Goal: Task Accomplishment & Management: Manage account settings

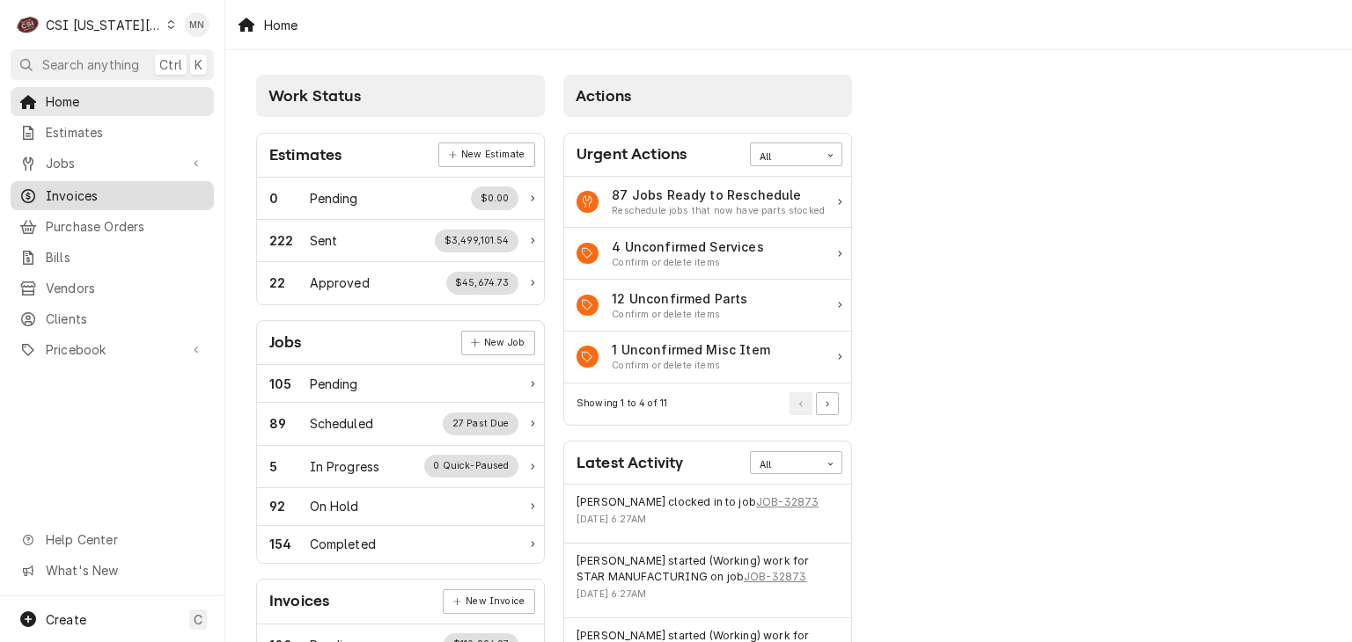
click at [85, 194] on span "Invoices" at bounding box center [125, 196] width 159 height 18
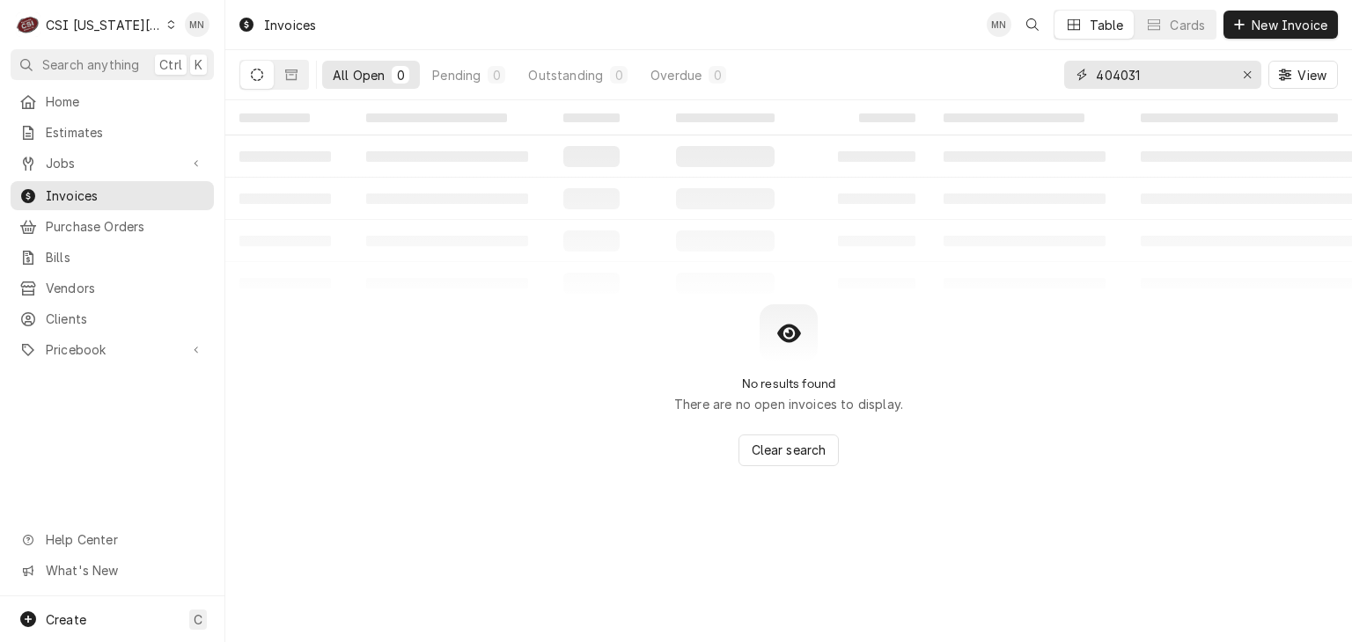
drag, startPoint x: 1147, startPoint y: 75, endPoint x: 1031, endPoint y: 67, distance: 116.4
click at [1062, 70] on div "All Open 0 Pending 0 Outstanding 0 Overdue 0 404031 View" at bounding box center [788, 74] width 1098 height 49
type input "303415"
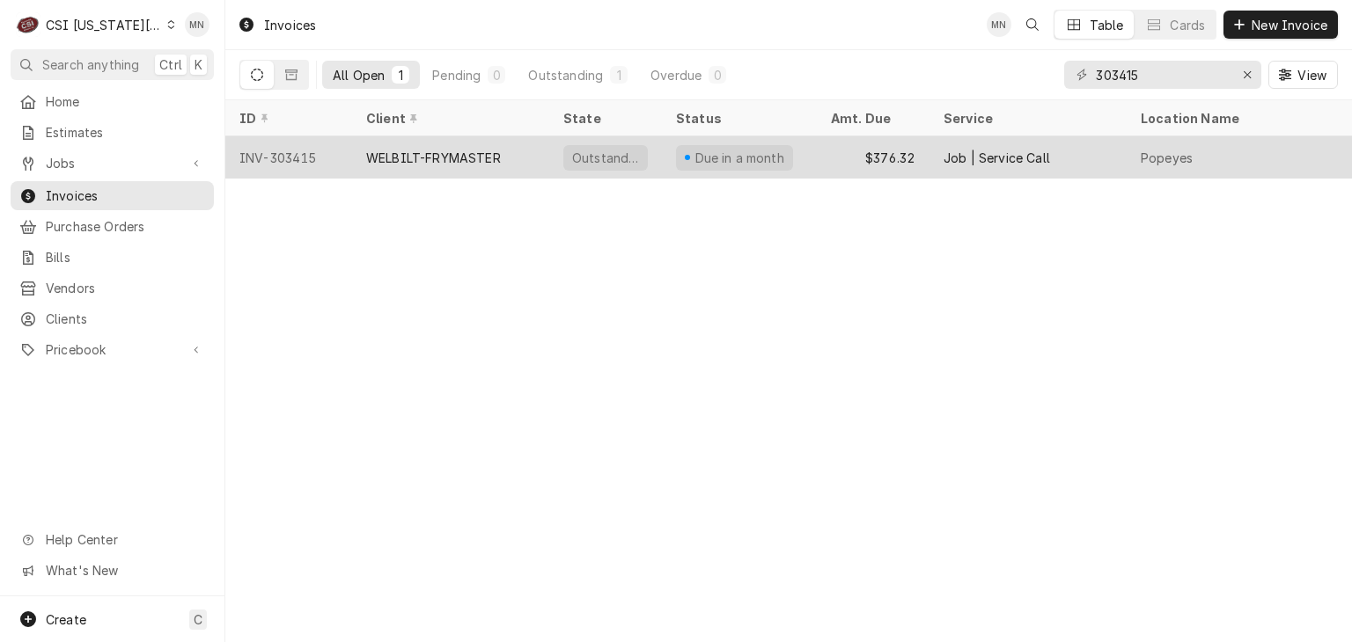
click at [463, 149] on div "WELBILT-FRYMASTER" at bounding box center [433, 158] width 135 height 18
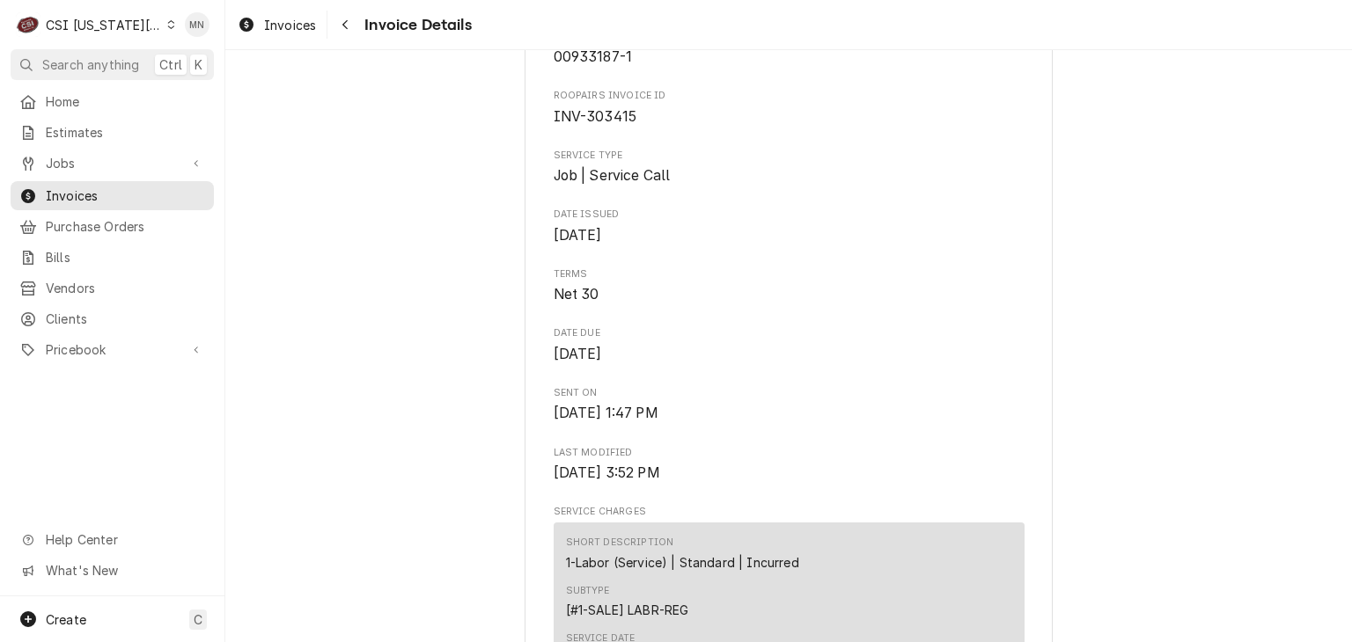
scroll to position [528, 0]
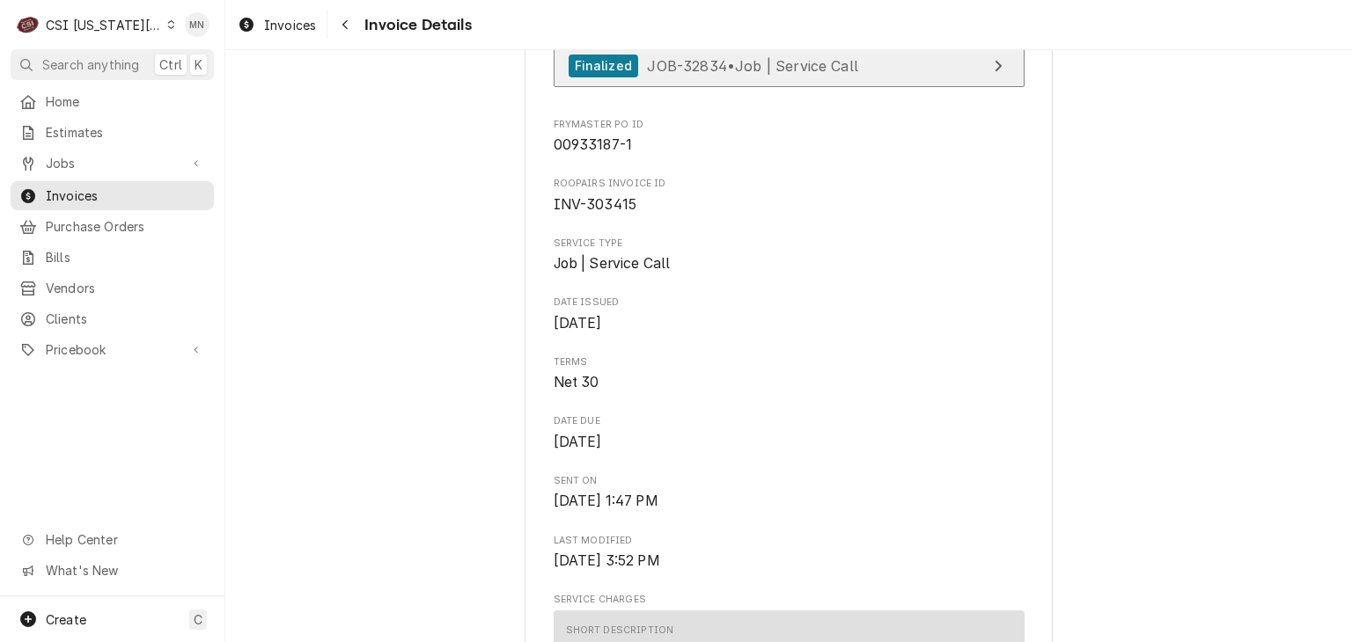
click at [807, 74] on span "JOB-32834 • Job | Service Call" at bounding box center [752, 65] width 211 height 18
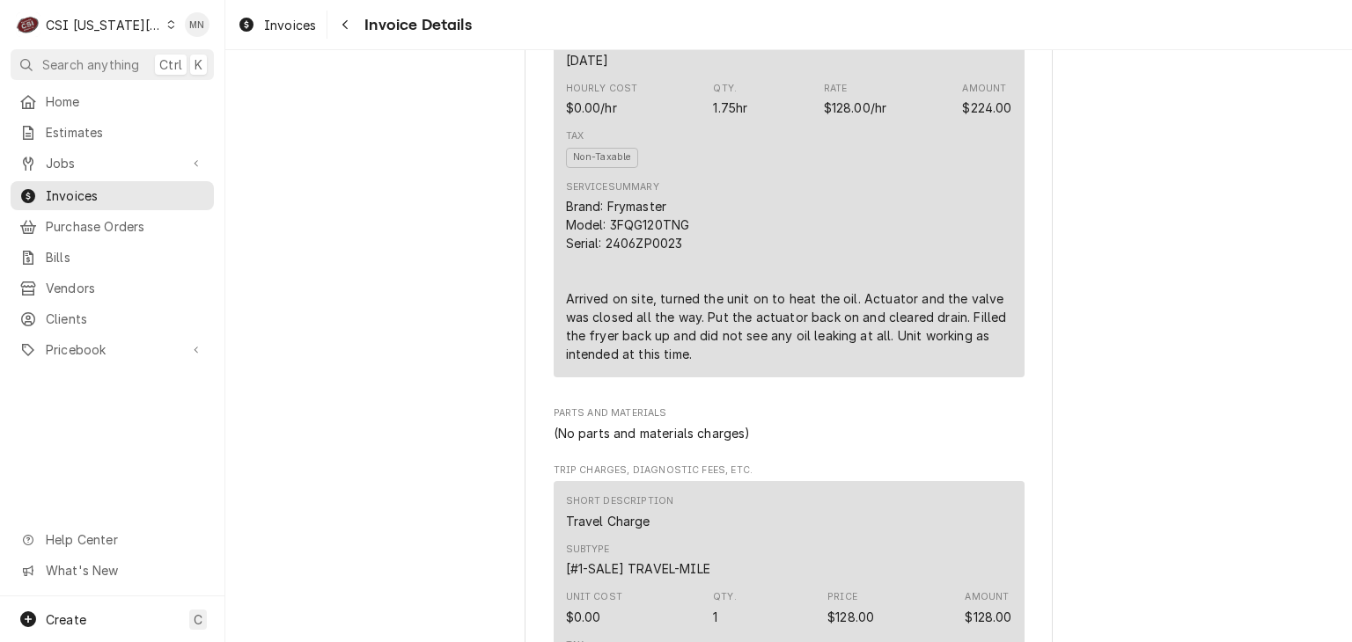
scroll to position [1232, 0]
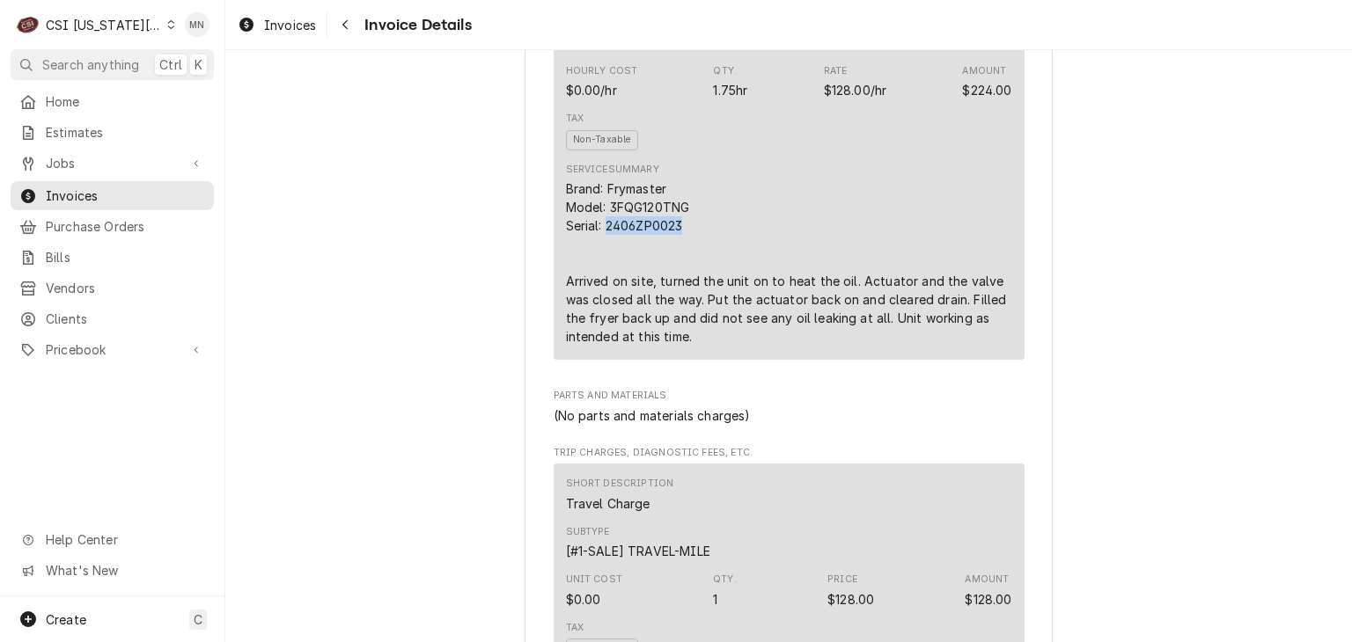
drag, startPoint x: 678, startPoint y: 282, endPoint x: 599, endPoint y: 282, distance: 78.3
click at [599, 282] on div "Brand: Frymaster Model: 3FQG120TNG Serial: 2406ZP0023 Arrived on site, turned t…" at bounding box center [789, 263] width 446 height 166
copy div "2406ZP0023"
click at [566, 345] on div "Brand: Frymaster Model: 3FQG120TNG Serial: 2406ZP0023 Arrived on site, turned t…" at bounding box center [789, 263] width 446 height 166
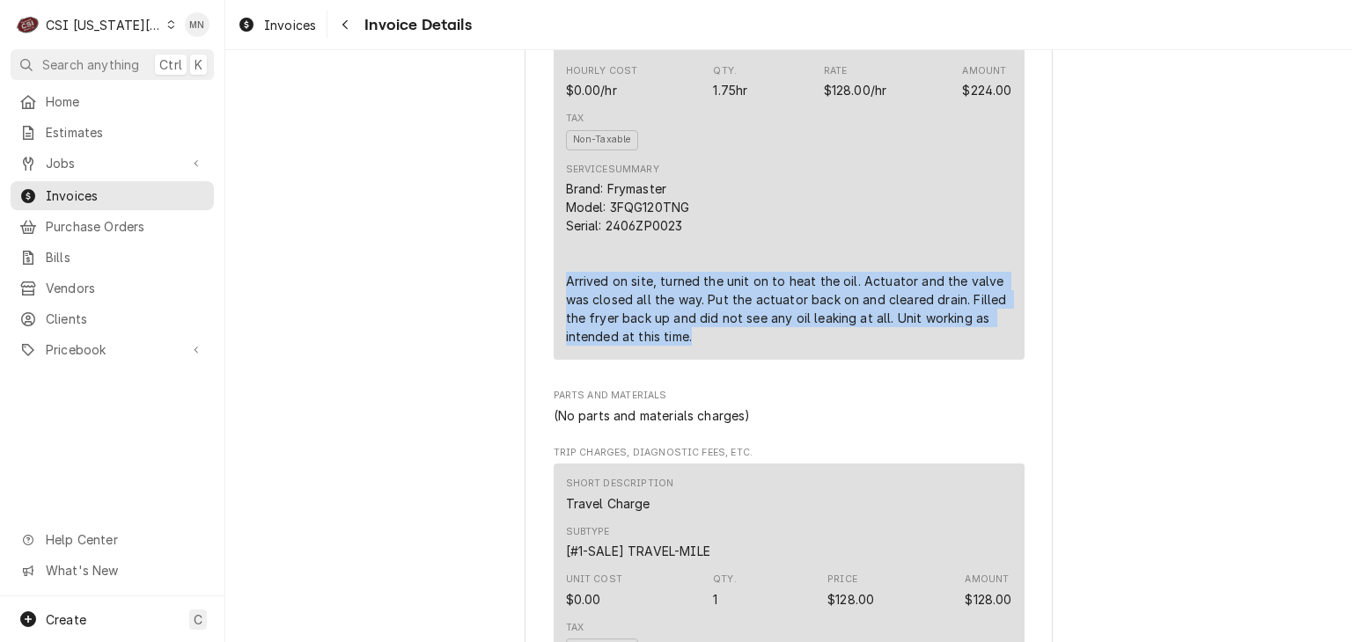
drag, startPoint x: 554, startPoint y: 341, endPoint x: 922, endPoint y: 392, distance: 371.4
click at [922, 360] on div "Short Description 1-Labor (Service) | Standard | Incurred Subtype [#1-SALE] LAB…" at bounding box center [789, 133] width 471 height 453
copy div "Arrived on site, turned the unit on to heat the oil. Actuator and the valve was…"
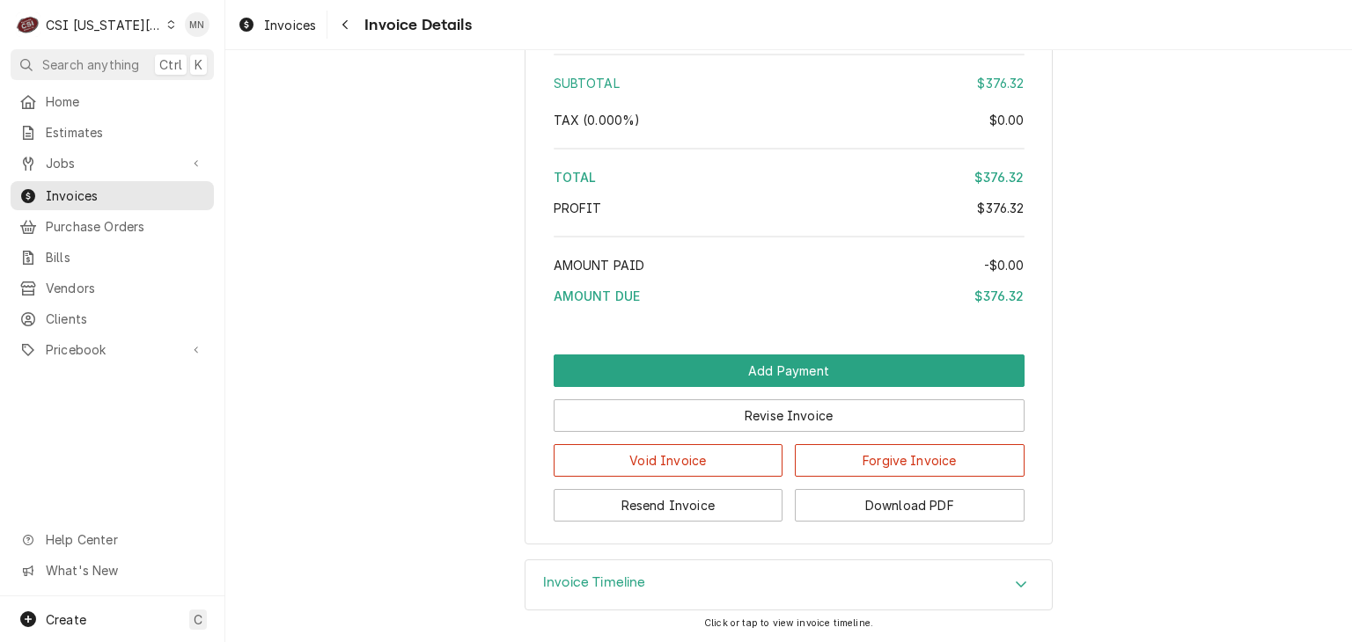
scroll to position [3252, 0]
click at [930, 513] on button "Download PDF" at bounding box center [910, 505] width 230 height 33
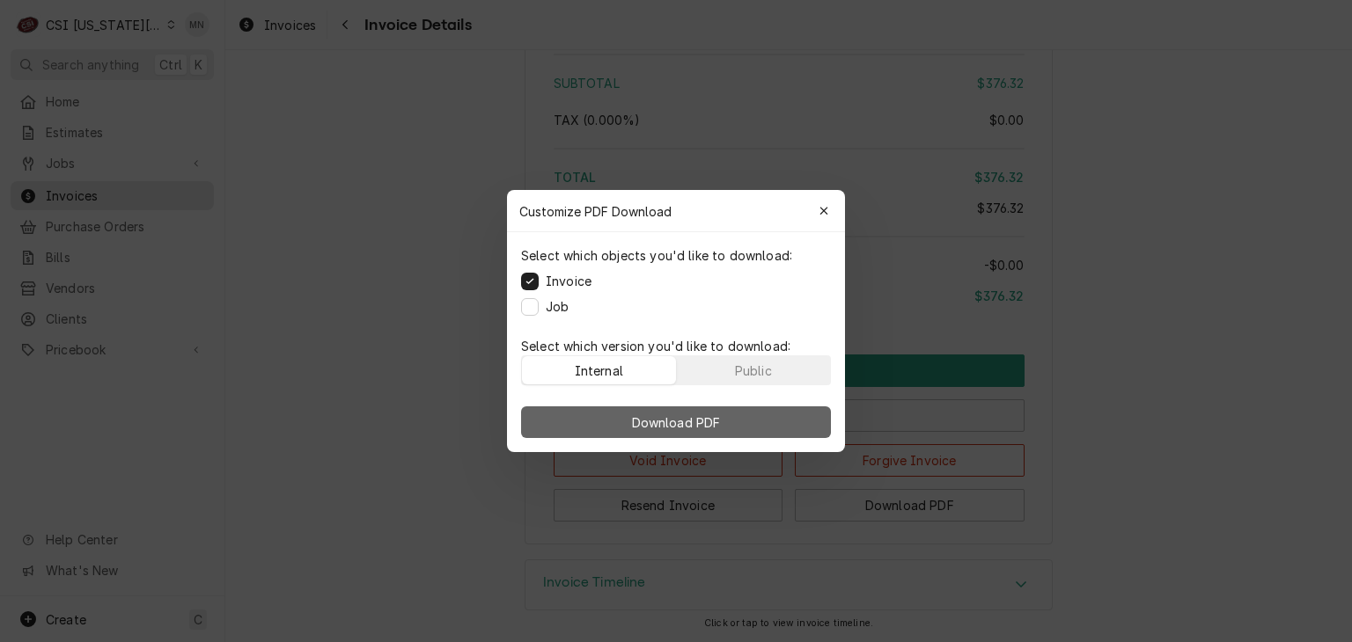
click at [699, 422] on span "Download PDF" at bounding box center [676, 423] width 96 height 18
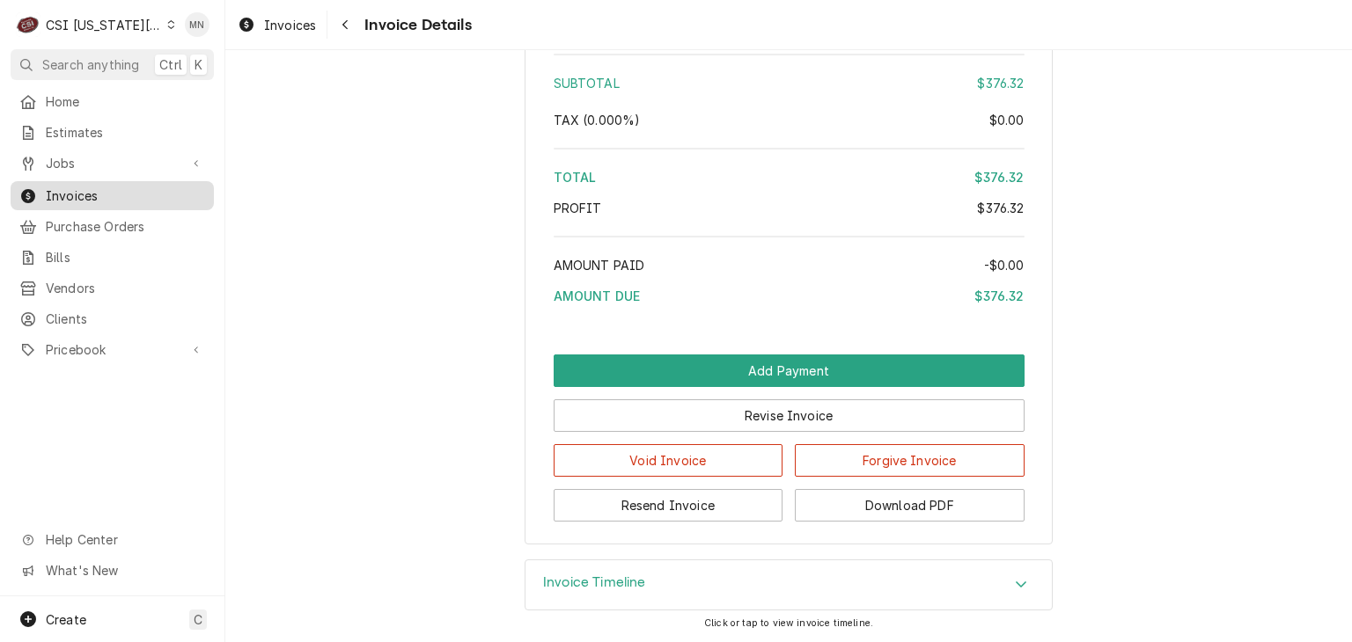
click at [84, 191] on span "Invoices" at bounding box center [125, 196] width 159 height 18
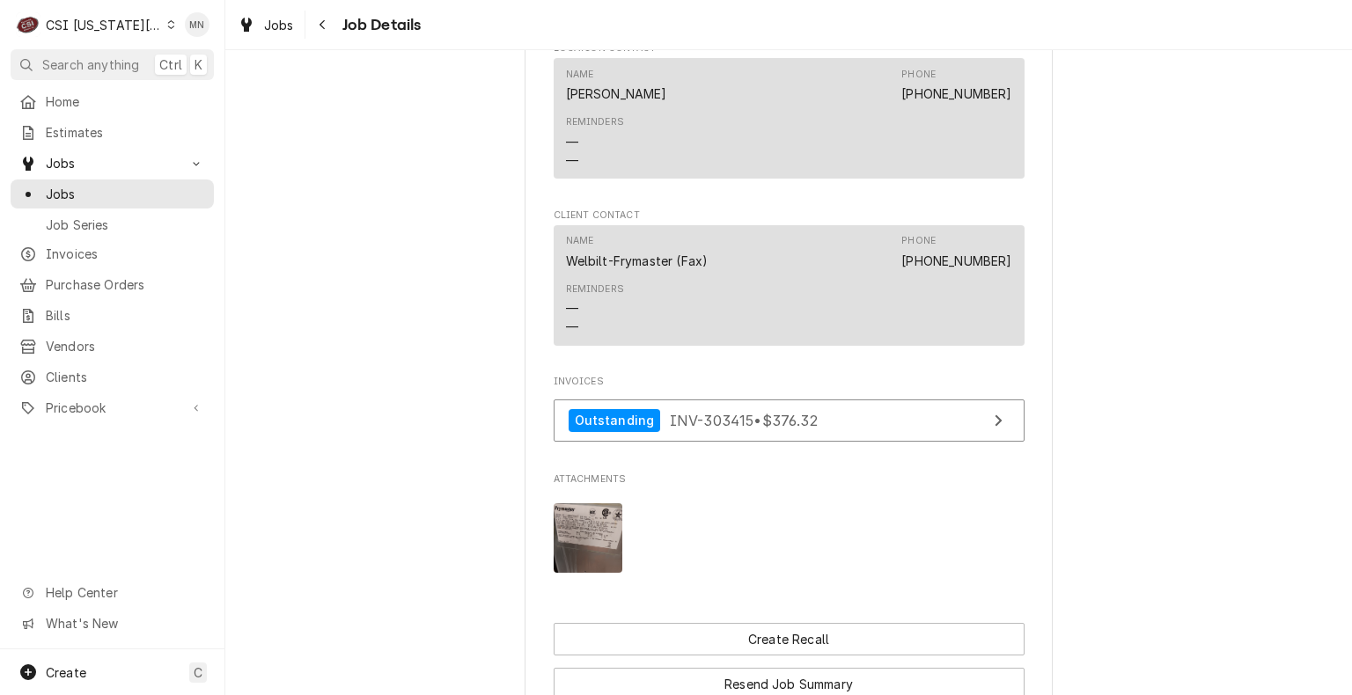
scroll to position [3408, 0]
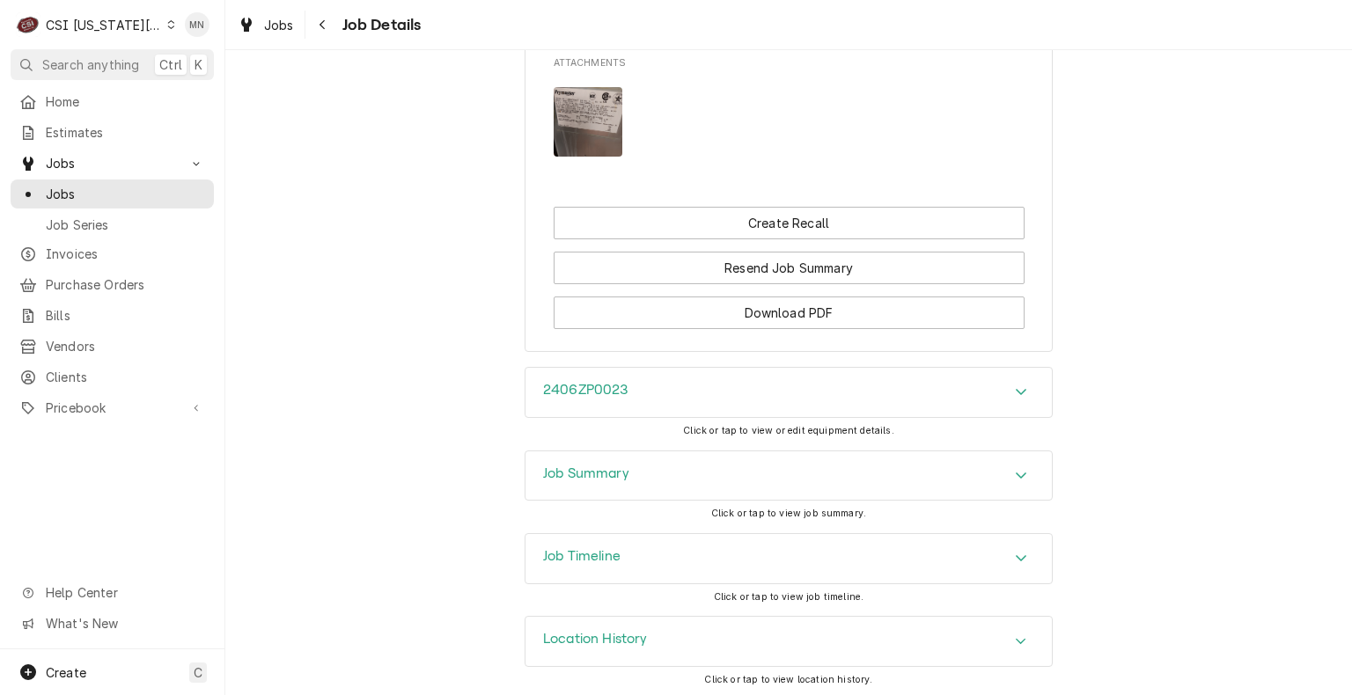
click at [743, 551] on div "Job Timeline" at bounding box center [788, 558] width 526 height 49
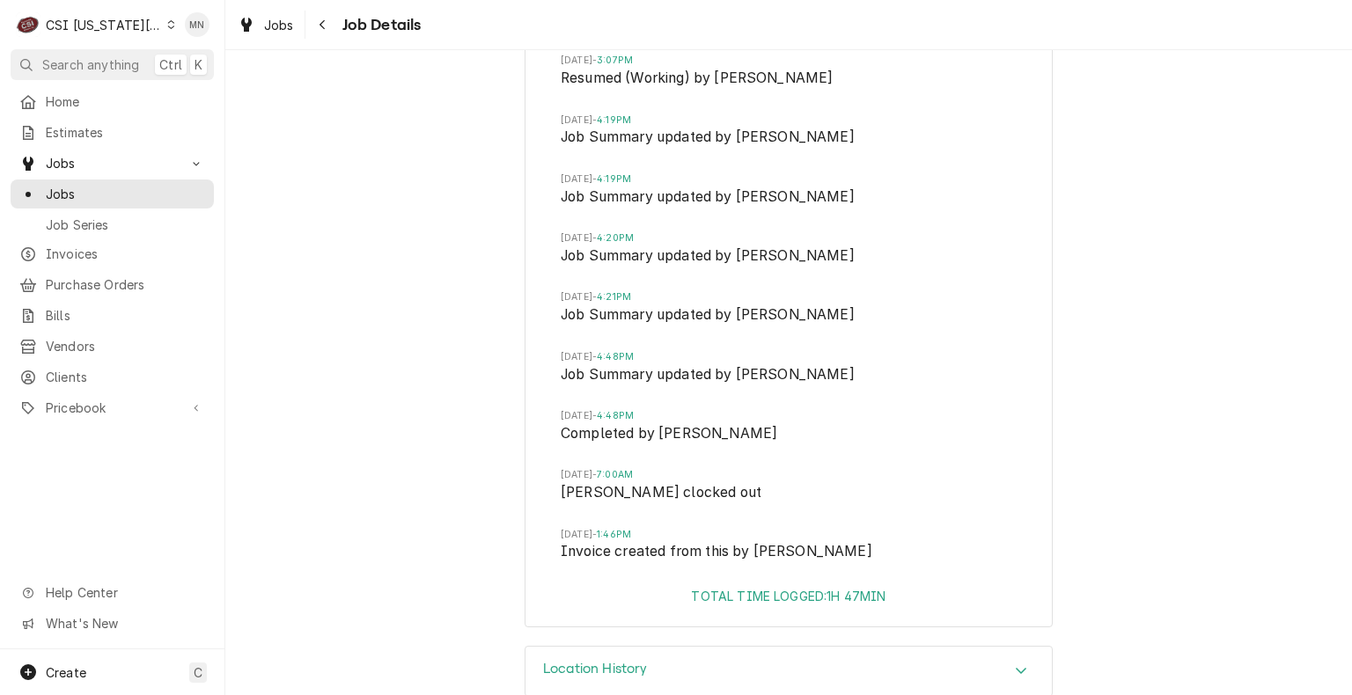
scroll to position [4281, 0]
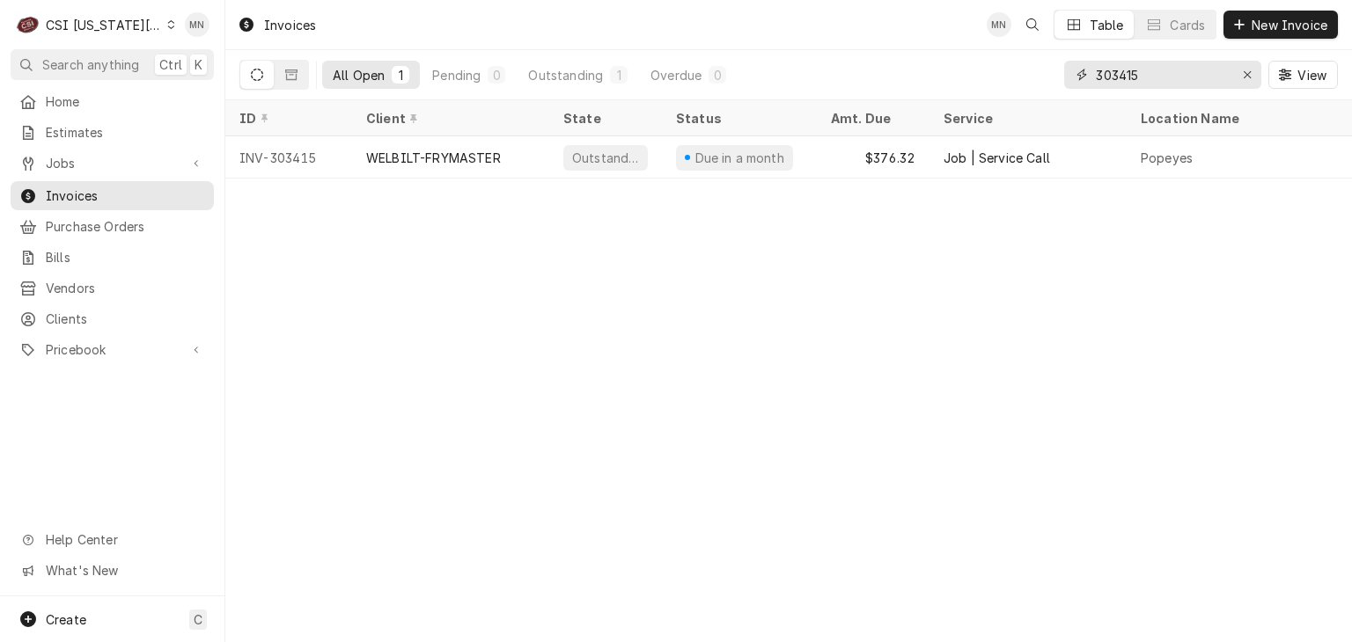
drag, startPoint x: 1169, startPoint y: 78, endPoint x: 979, endPoint y: 82, distance: 190.1
click at [979, 82] on div "All Open 1 Pending 0 Outstanding 1 Overdue 0 303415 View" at bounding box center [788, 74] width 1098 height 49
type input "303432"
click at [975, 84] on div "All Open 1 Pending 0 Outstanding 1 Overdue 0 303432 View" at bounding box center [788, 74] width 1098 height 49
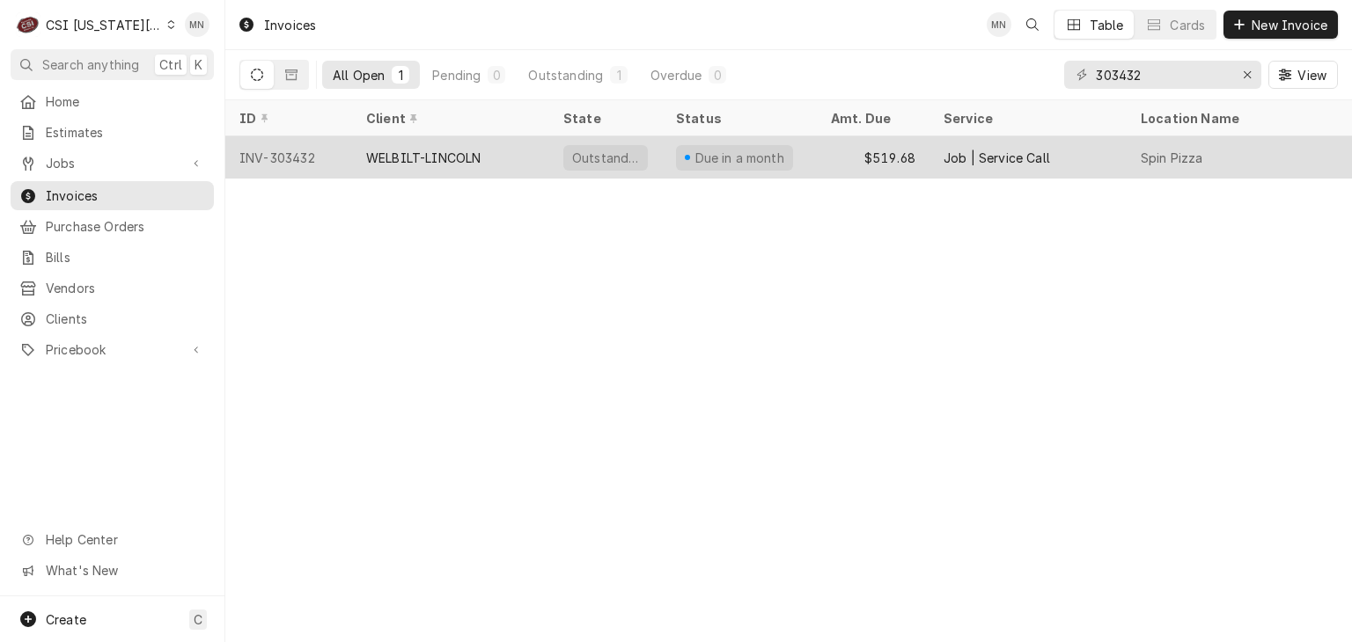
click at [475, 152] on div "WELBILT-LINCOLN" at bounding box center [423, 158] width 114 height 18
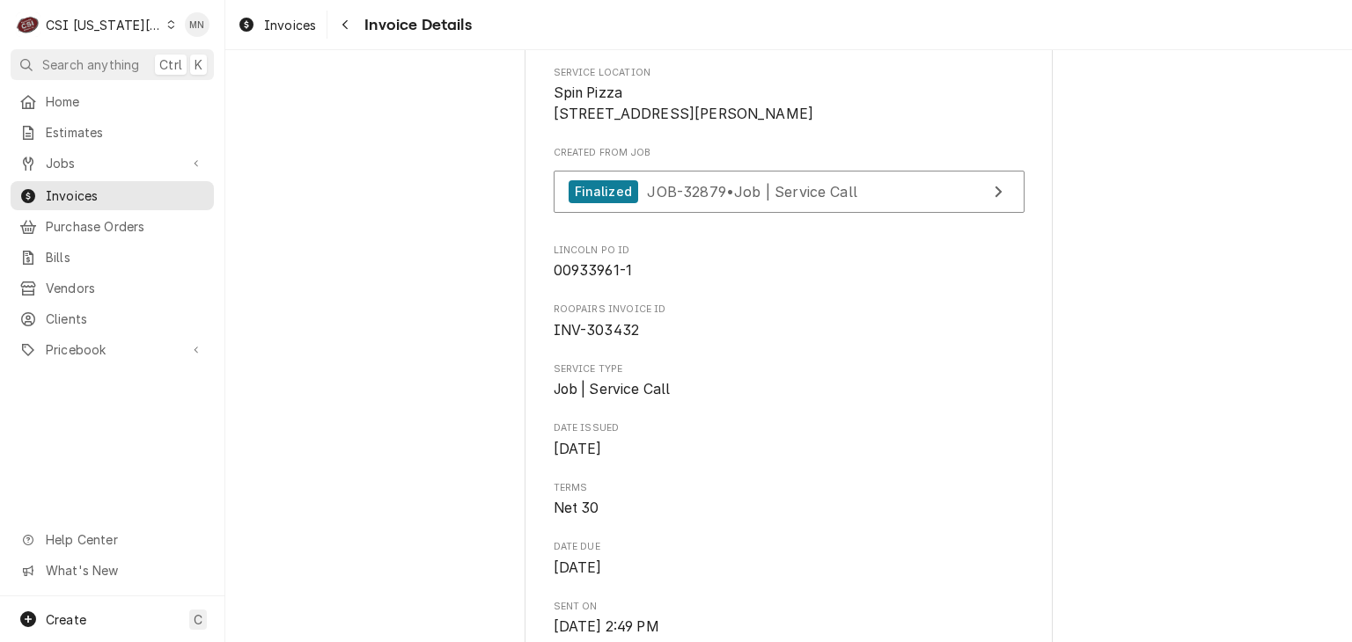
scroll to position [440, 0]
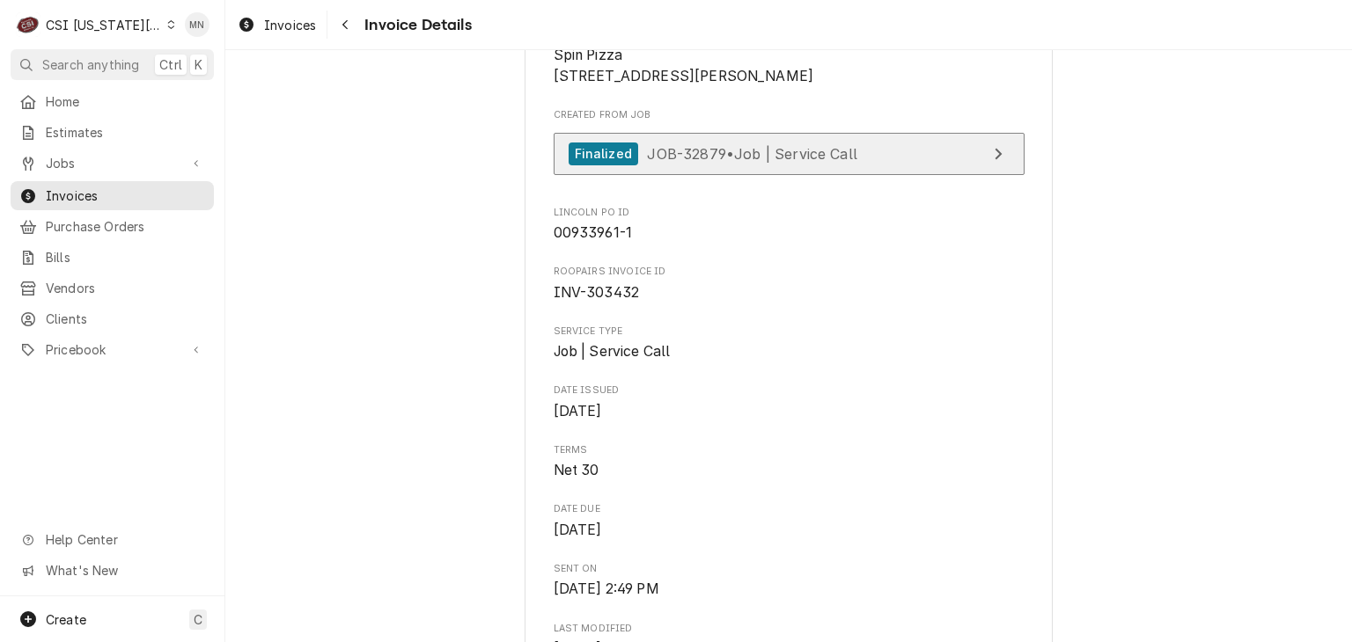
click at [753, 162] on span "JOB-32879 • Job | Service Call" at bounding box center [752, 153] width 210 height 18
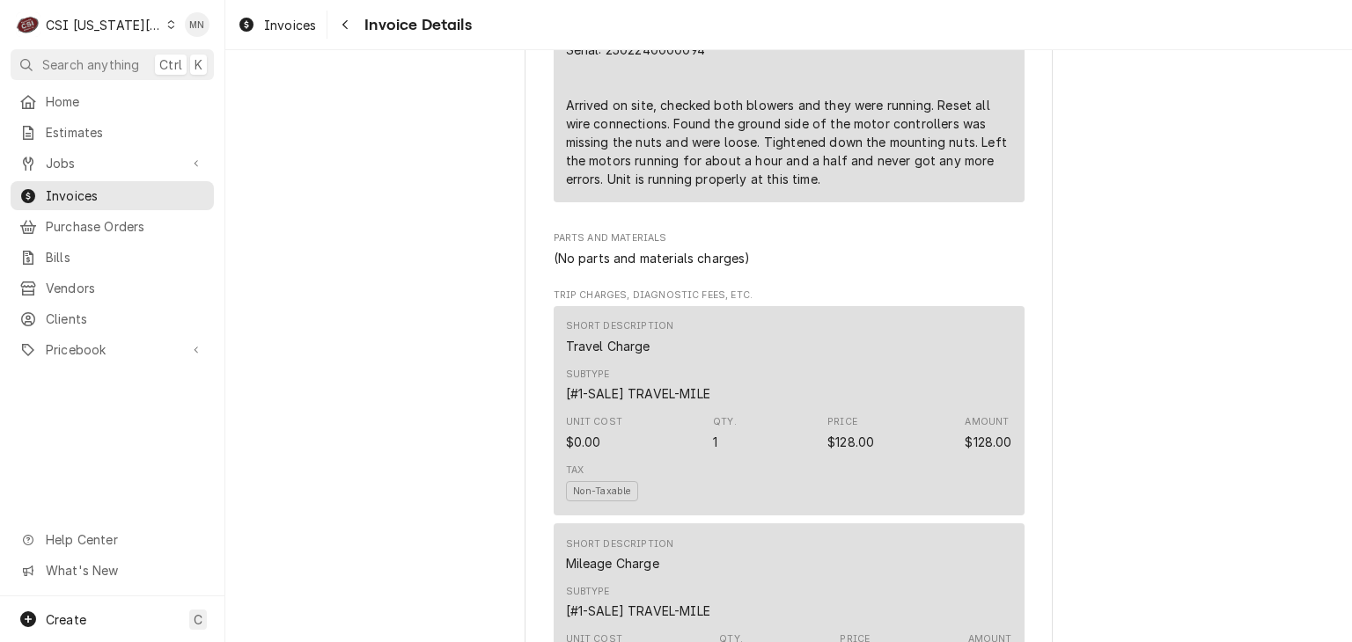
scroll to position [1232, 0]
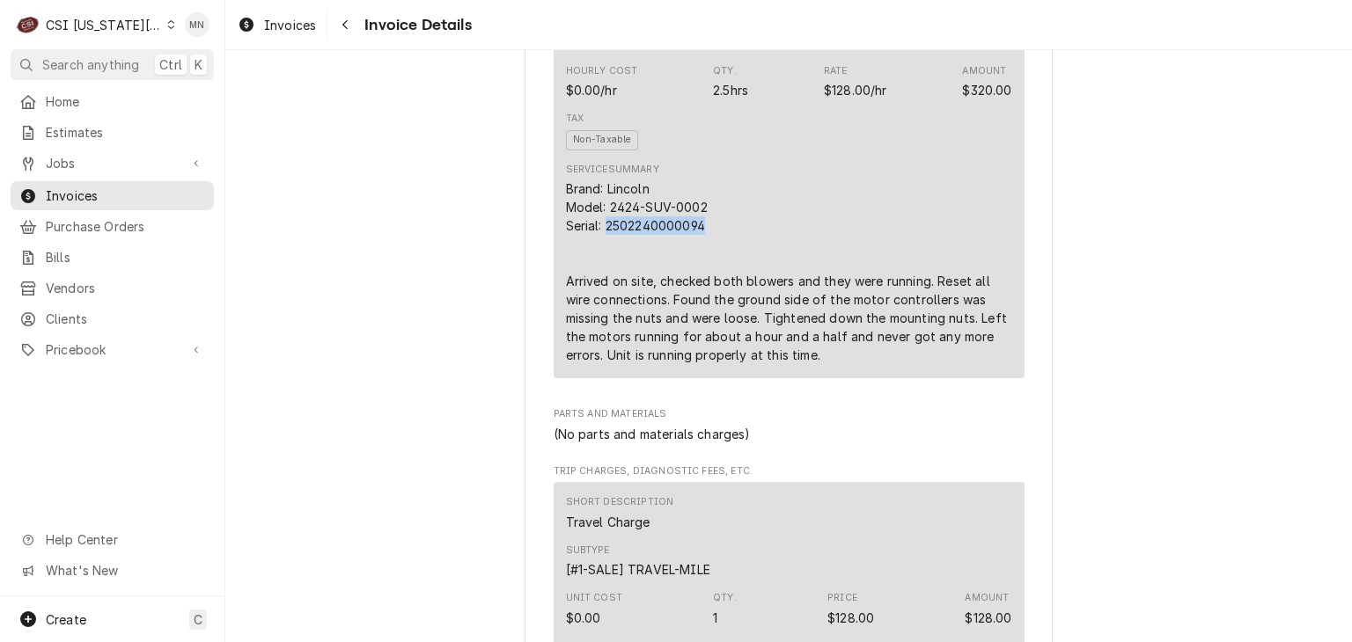
drag, startPoint x: 700, startPoint y: 286, endPoint x: 600, endPoint y: 288, distance: 100.3
click at [600, 288] on div "Brand: Lincoln Model: 2424-SUV-0002 Serial: 2502240000094 Arrived on site, chec…" at bounding box center [789, 272] width 446 height 185
copy div "2502240000094"
click at [555, 335] on div "Short Description 1-Labor (Service) | Standard | Incurred Subtype [#1-SALE] LAB…" at bounding box center [789, 143] width 471 height 472
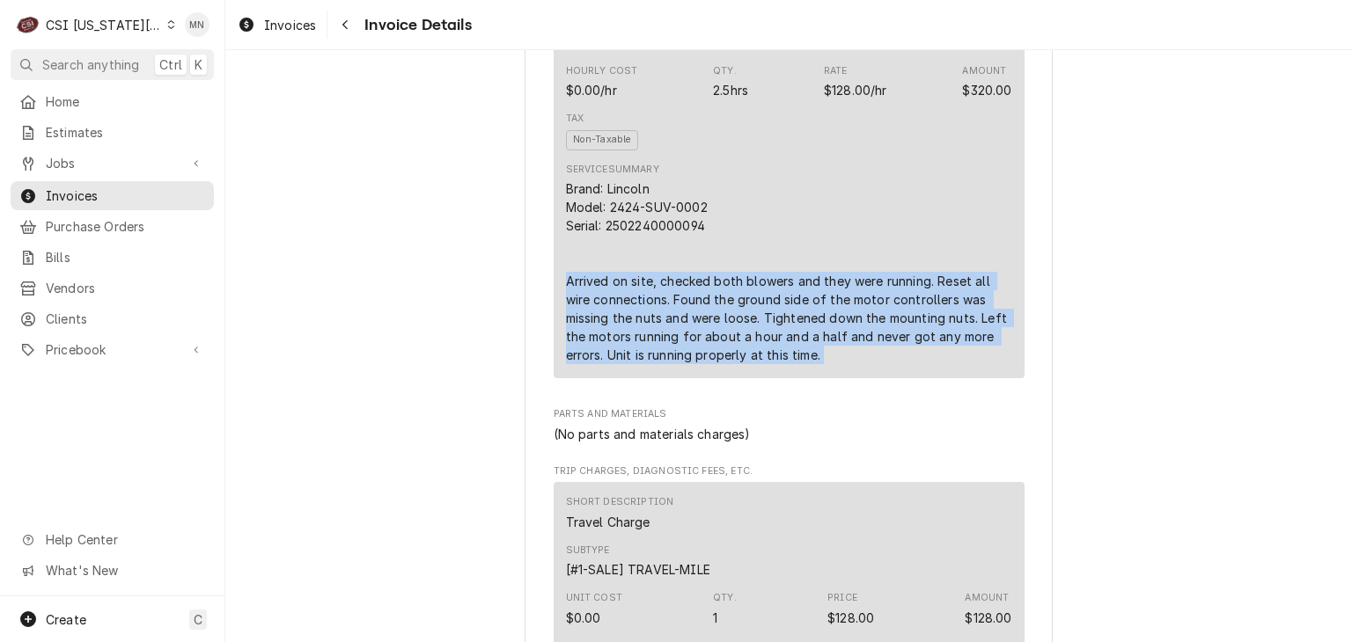
drag, startPoint x: 555, startPoint y: 335, endPoint x: 961, endPoint y: 411, distance: 412.7
click at [961, 378] on div "Short Description 1-Labor (Service) | Standard | Incurred Subtype [#1-SALE] LAB…" at bounding box center [789, 143] width 471 height 472
copy div "Arrived on site, checked both blowers and they were running. Reset all wire con…"
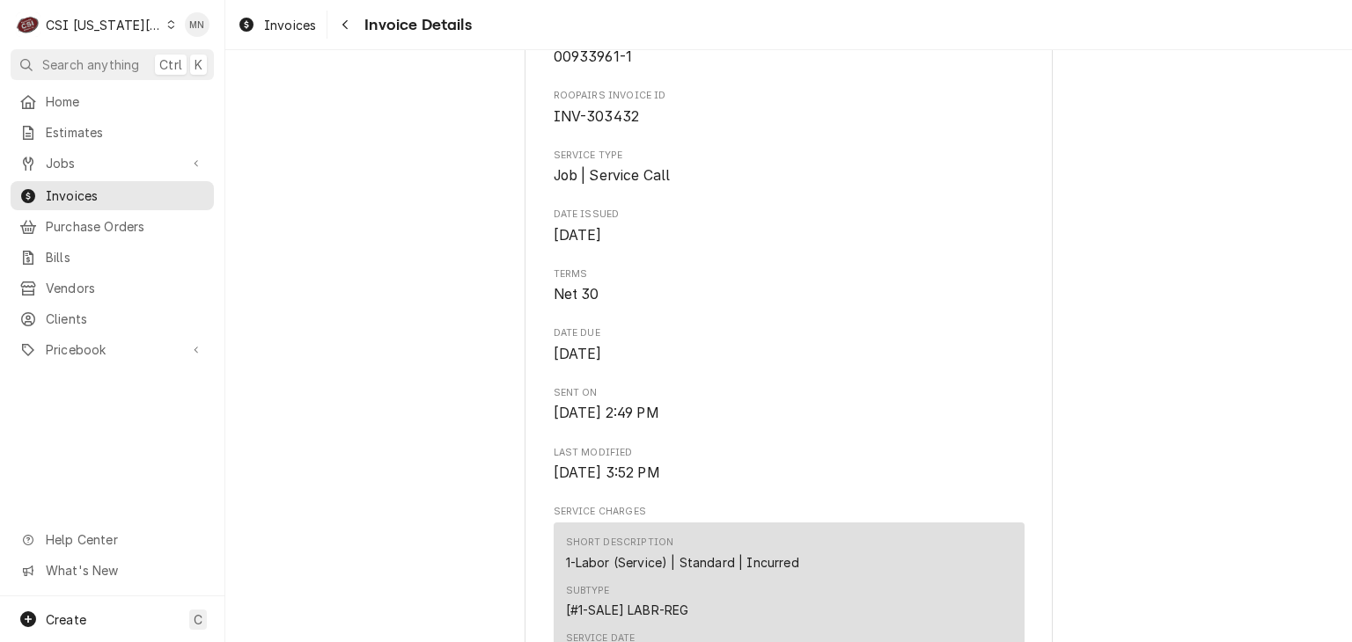
scroll to position [528, 0]
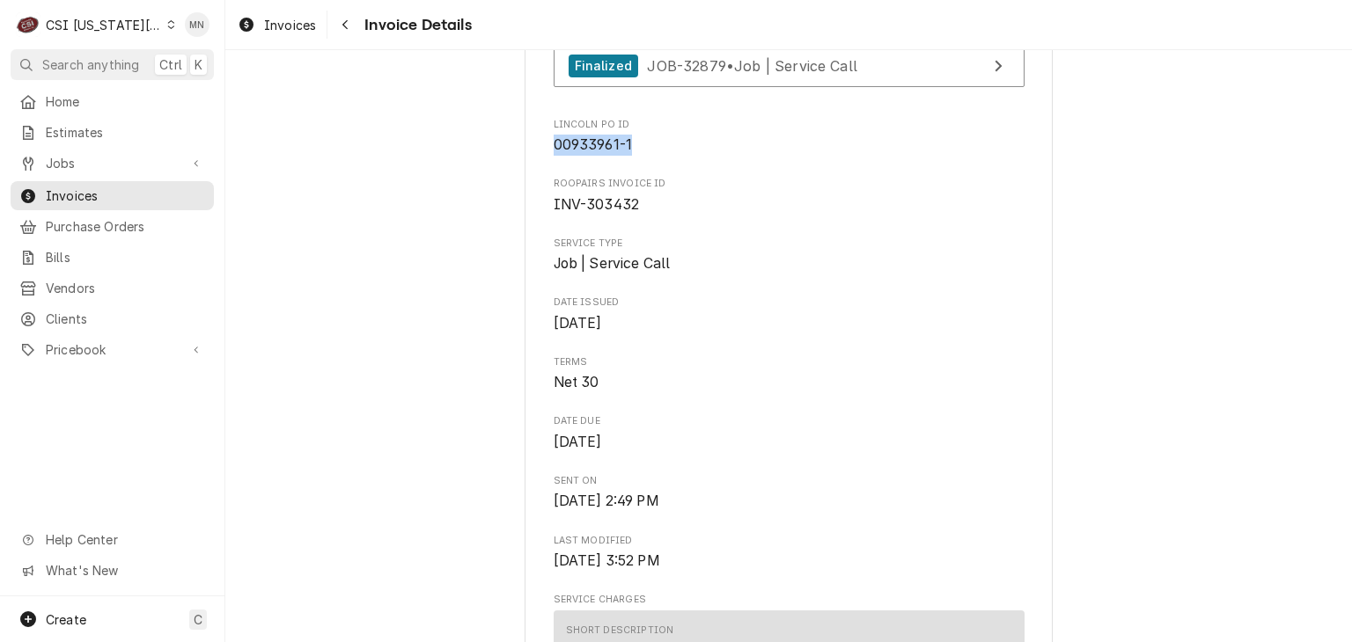
drag, startPoint x: 627, startPoint y: 201, endPoint x: 546, endPoint y: 201, distance: 81.0
click at [554, 156] on span "00933961-1" at bounding box center [789, 145] width 471 height 21
copy span "00933961-1"
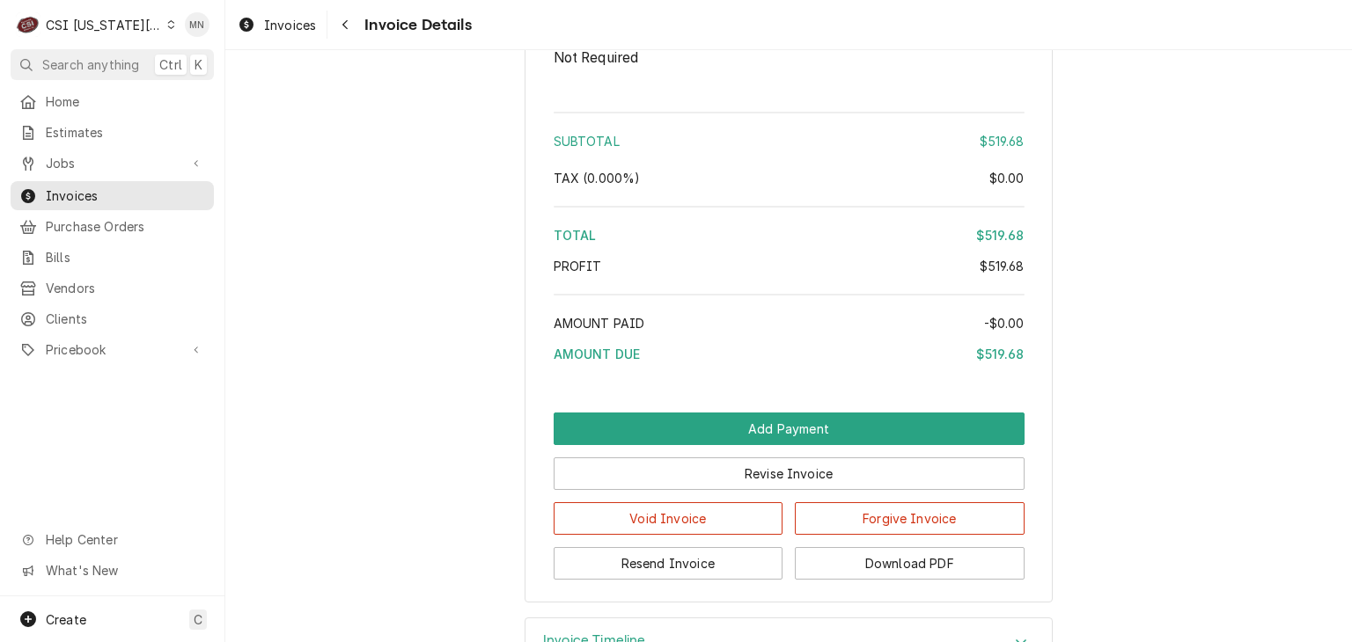
scroll to position [3270, 0]
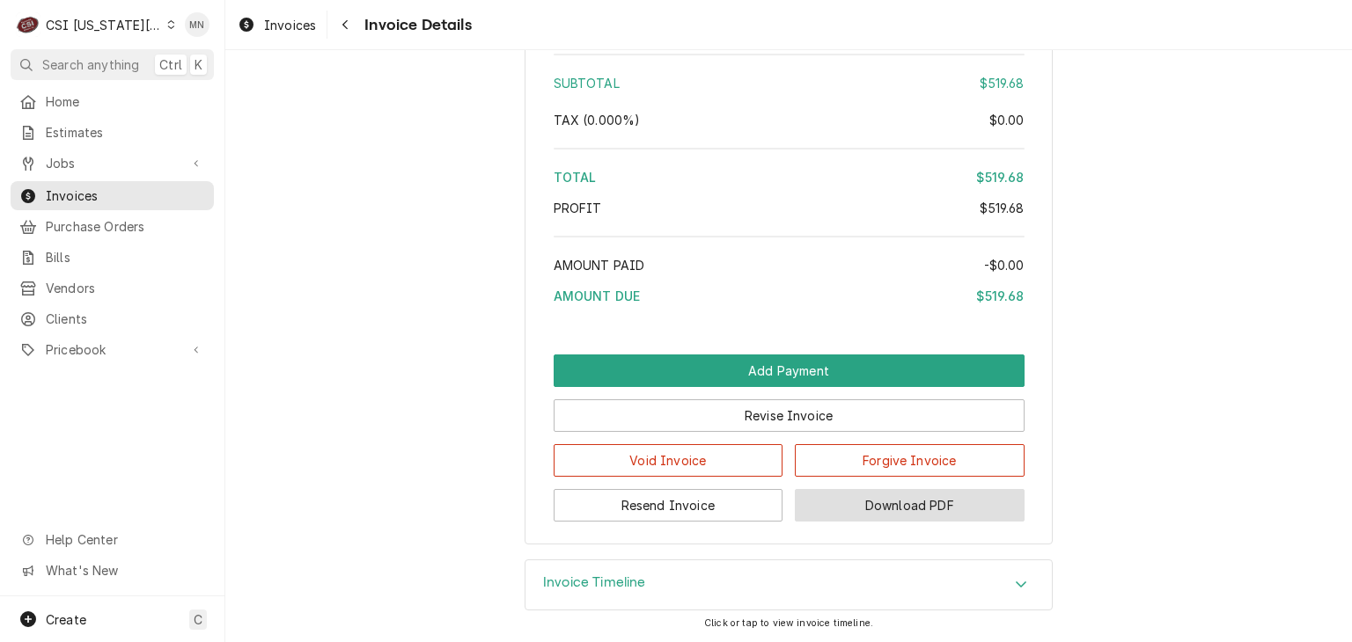
click at [888, 507] on button "Download PDF" at bounding box center [910, 505] width 230 height 33
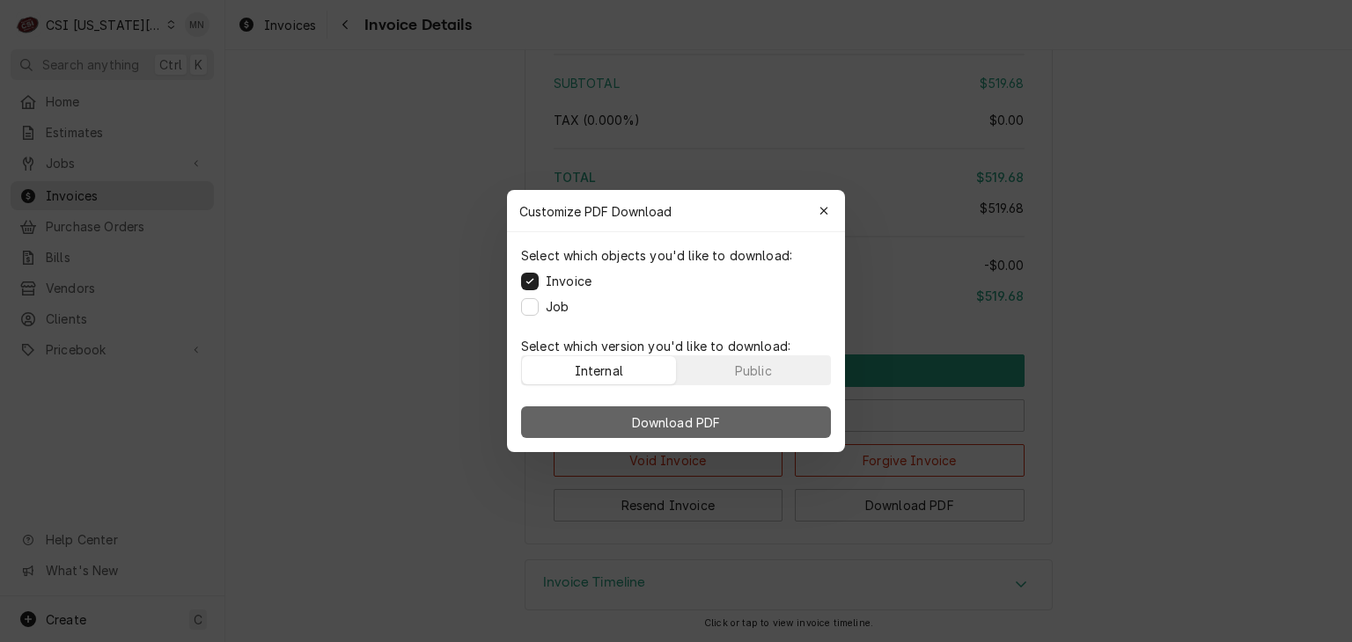
click at [665, 420] on span "Download PDF" at bounding box center [676, 423] width 96 height 18
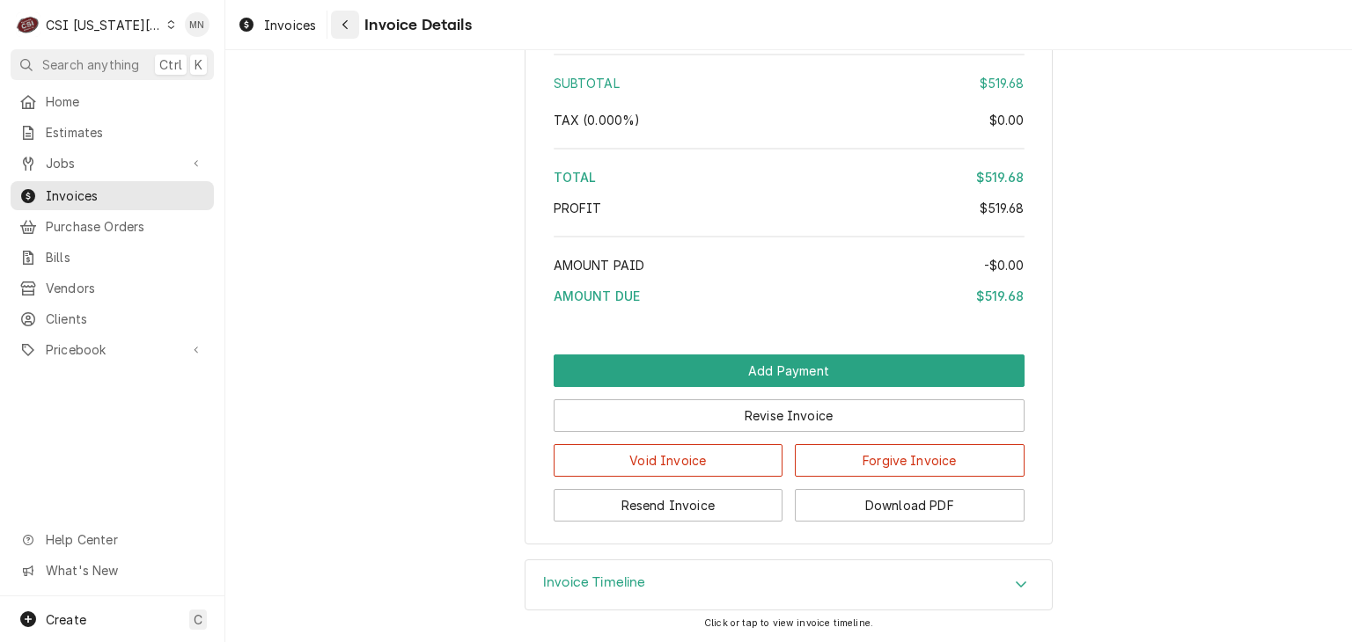
click at [354, 18] on div "Navigate back" at bounding box center [345, 25] width 18 height 18
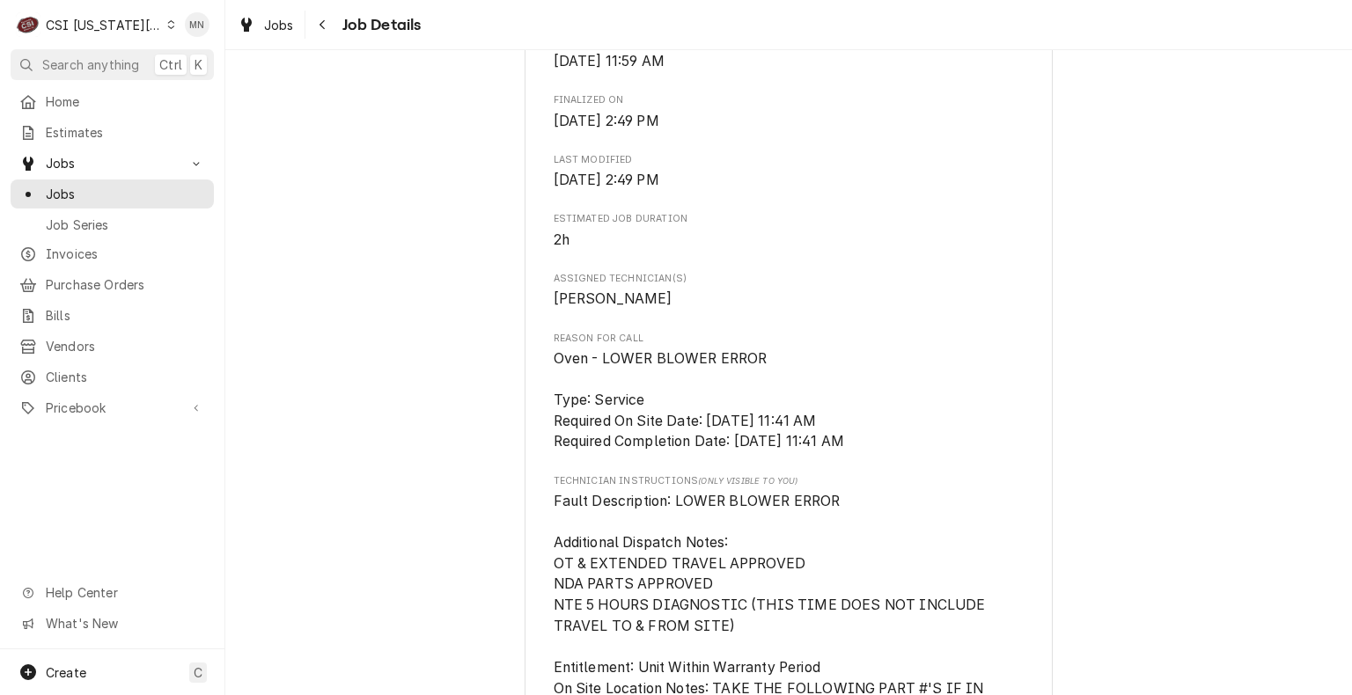
scroll to position [1408, 0]
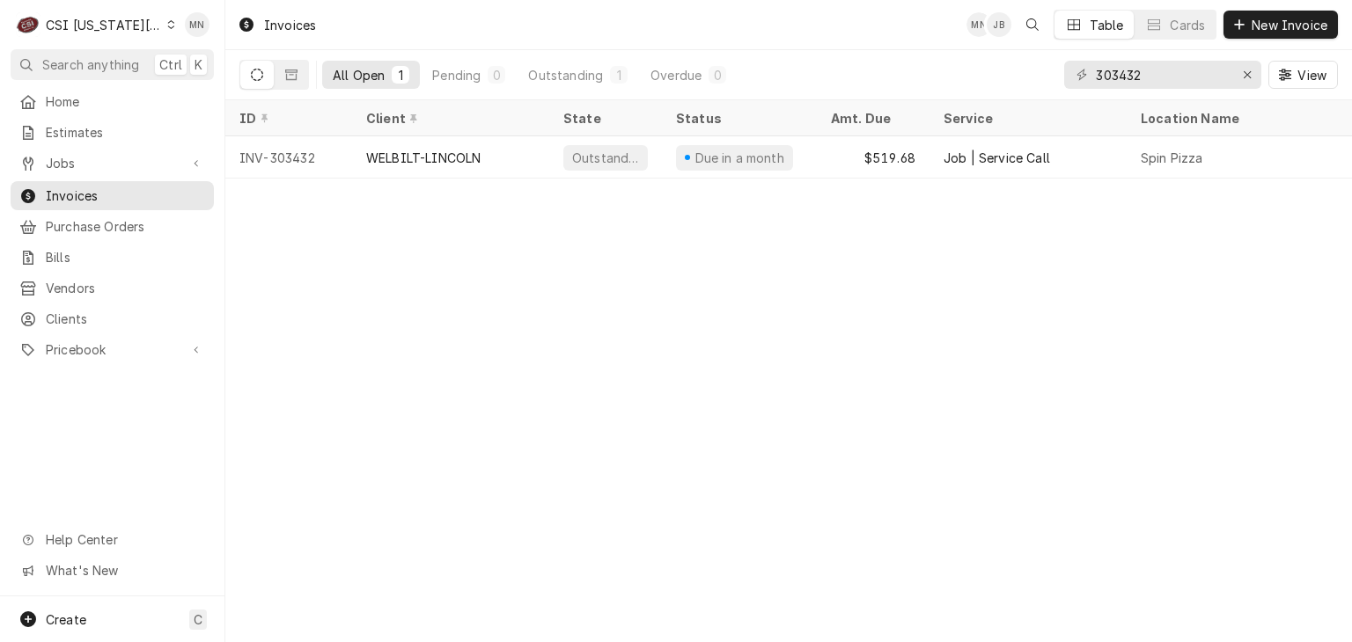
click at [94, 30] on div "CSI [US_STATE][GEOGRAPHIC_DATA]" at bounding box center [104, 25] width 116 height 18
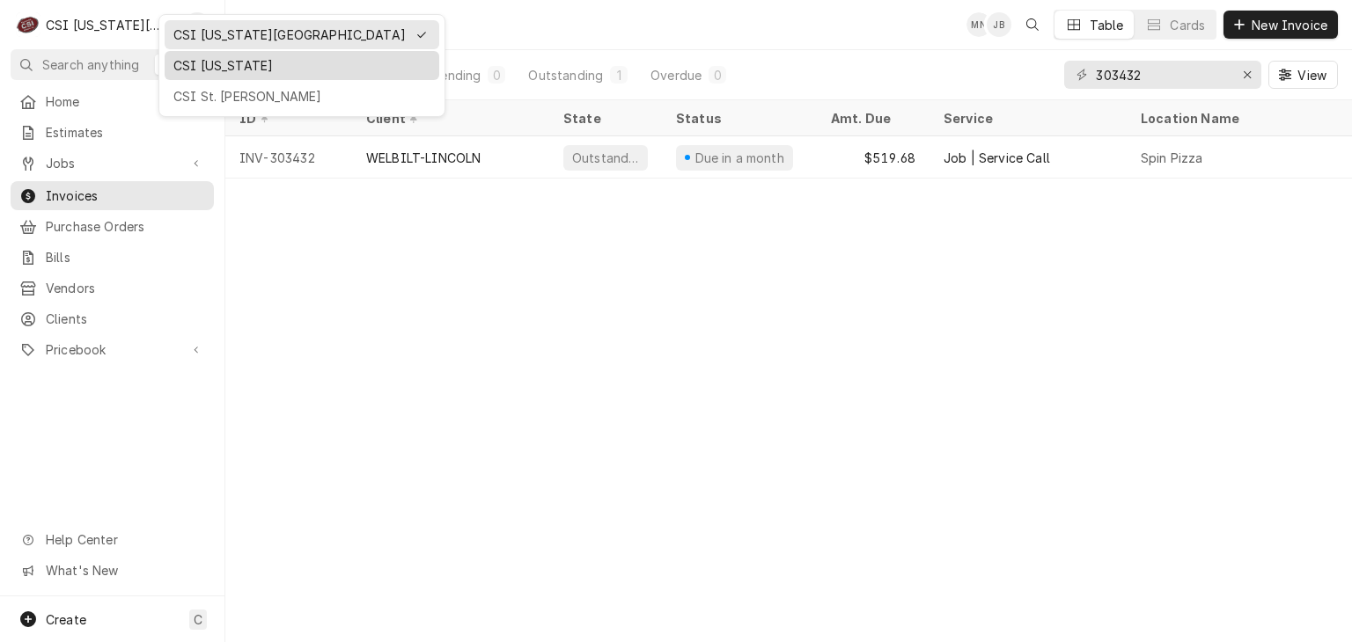
click at [201, 64] on div "CSI [US_STATE]" at bounding box center [301, 65] width 257 height 18
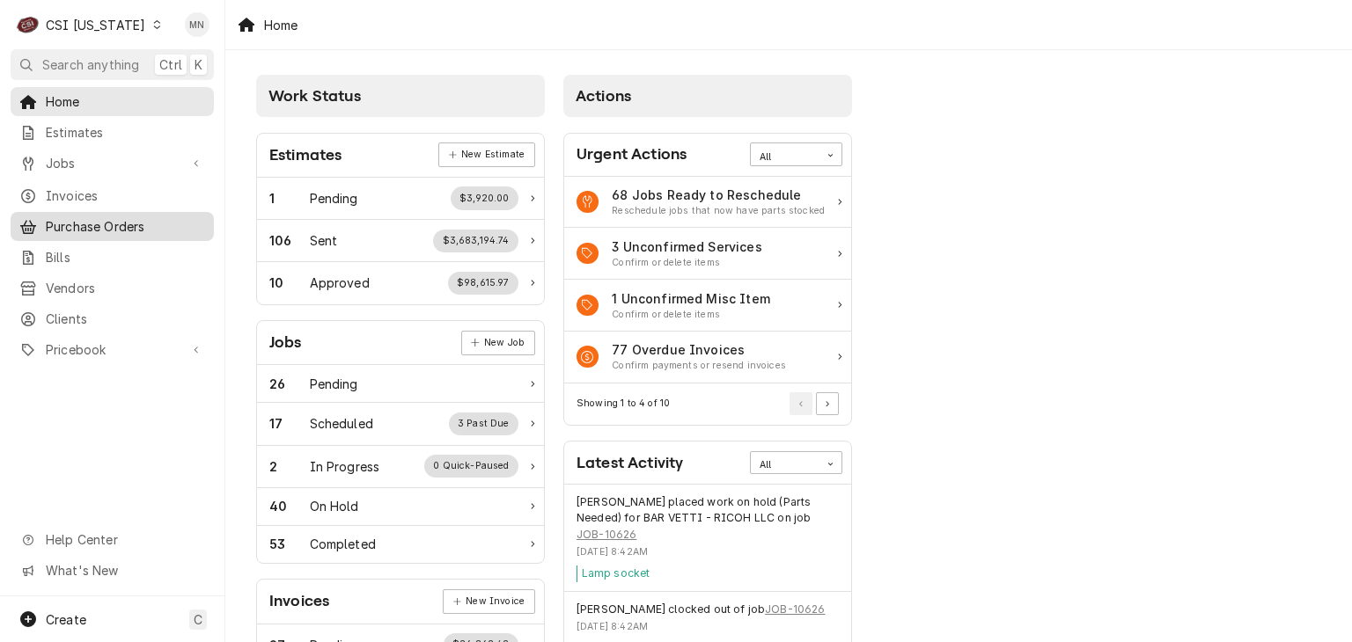
click at [92, 227] on span "Purchase Orders" at bounding box center [125, 226] width 159 height 18
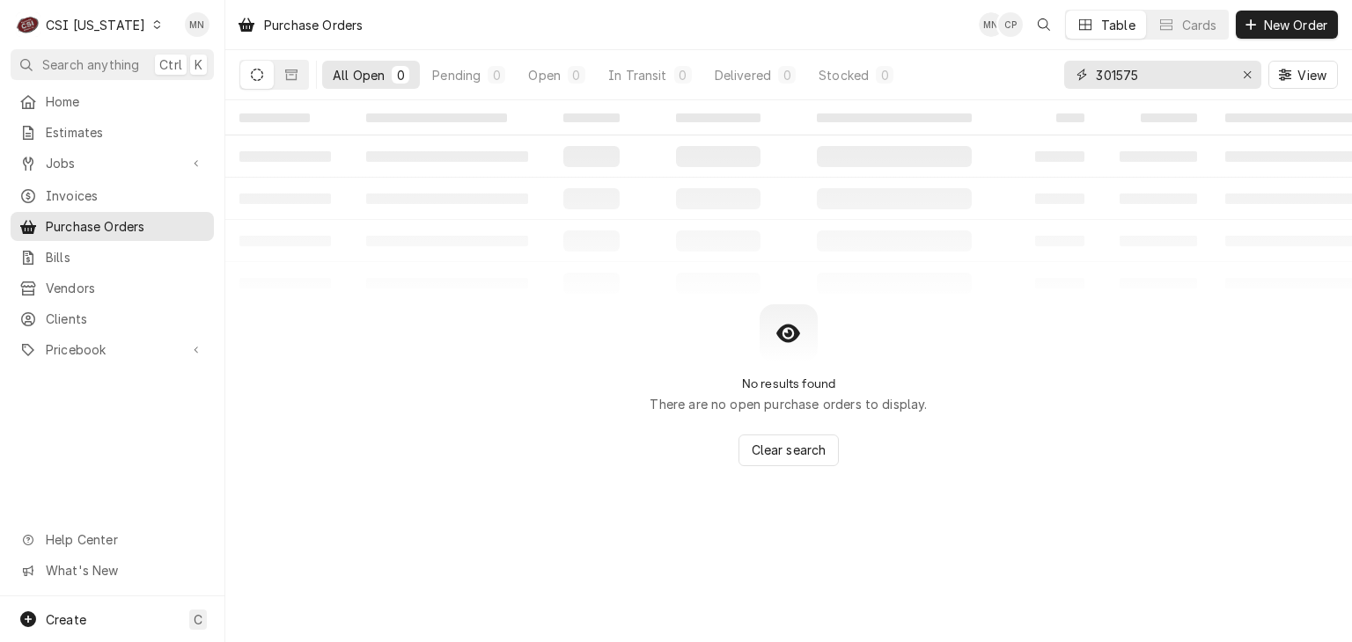
drag, startPoint x: 1167, startPoint y: 74, endPoint x: 990, endPoint y: 73, distance: 176.9
click at [990, 73] on div "All Open 0 Pending 0 Open 0 In Transit 0 Delivered 0 Stocked 0 301575 View" at bounding box center [788, 74] width 1098 height 49
type input "100355"
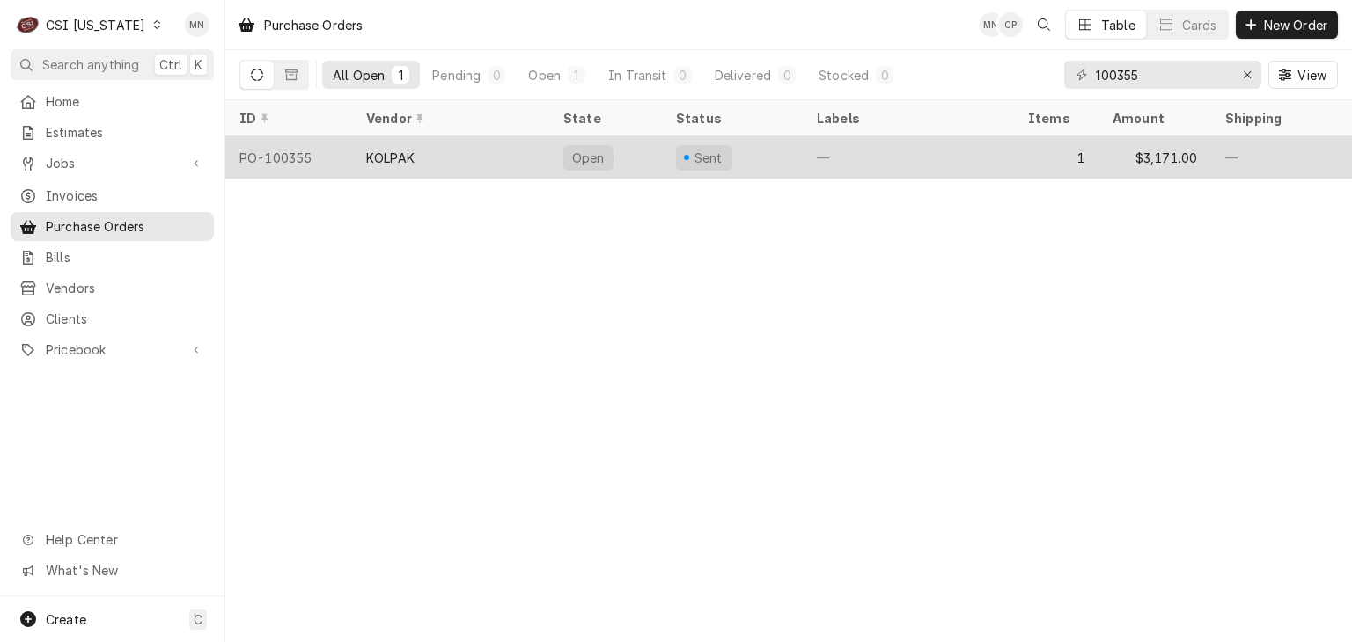
click at [422, 158] on div "KOLPAK" at bounding box center [450, 157] width 197 height 42
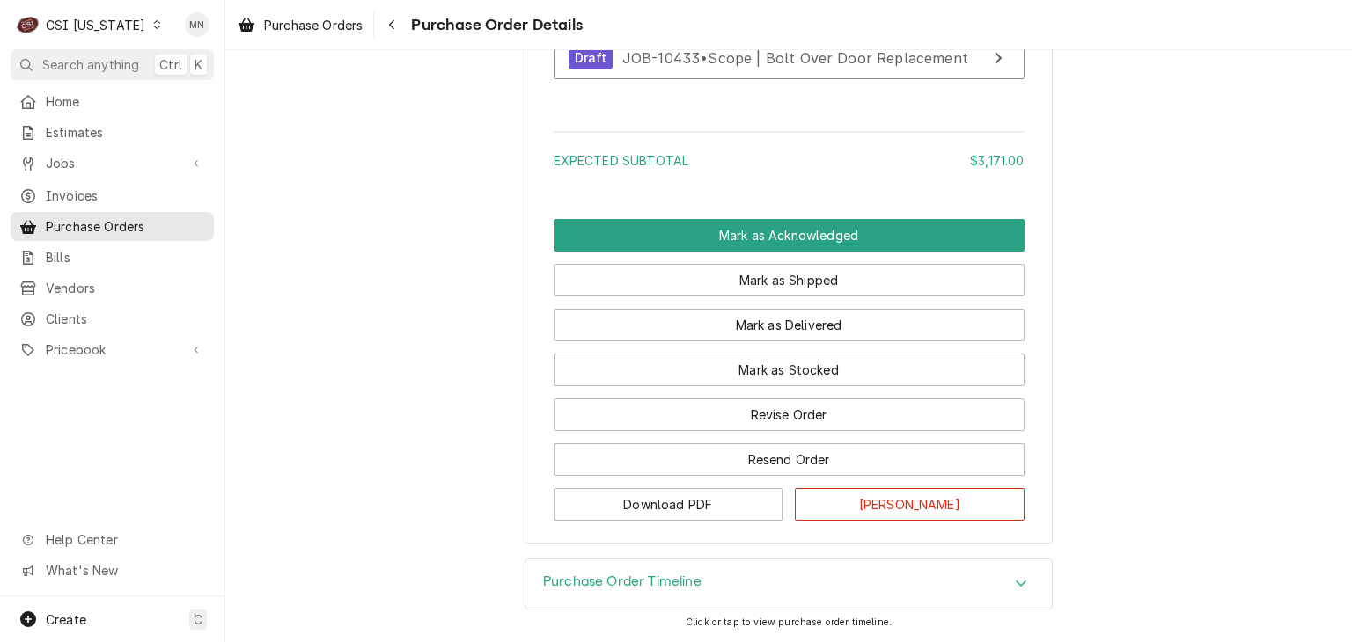
scroll to position [1697, 0]
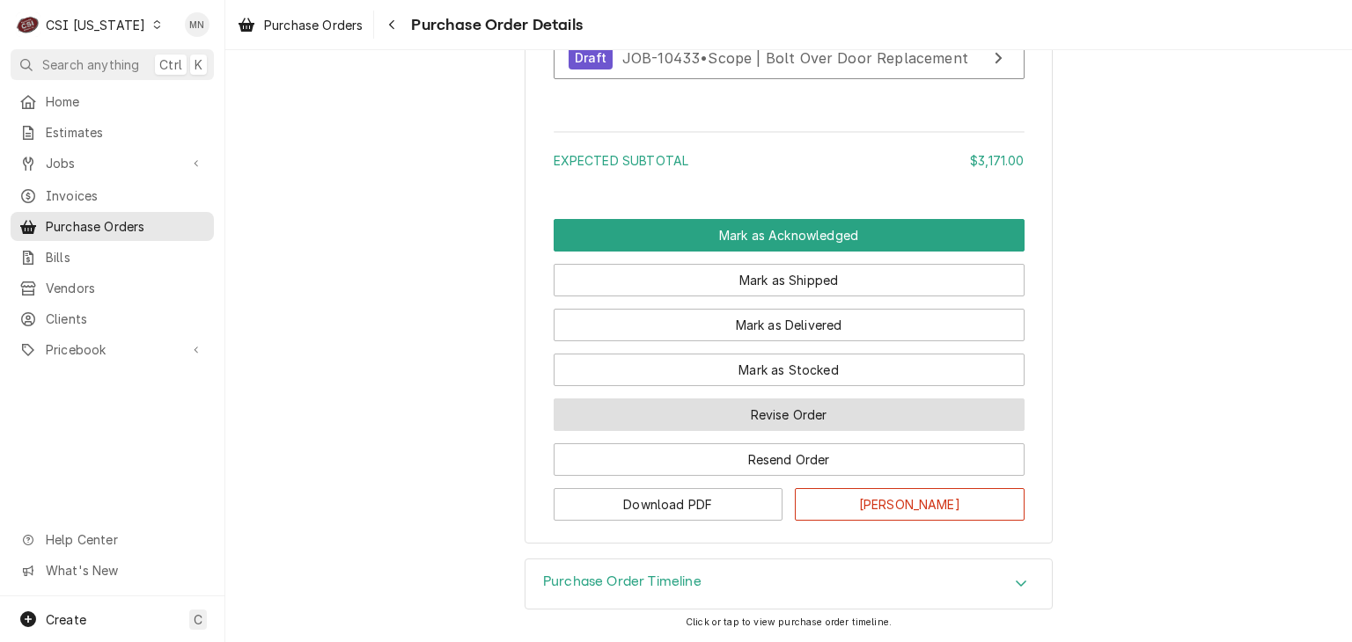
click at [802, 420] on button "Revise Order" at bounding box center [789, 415] width 471 height 33
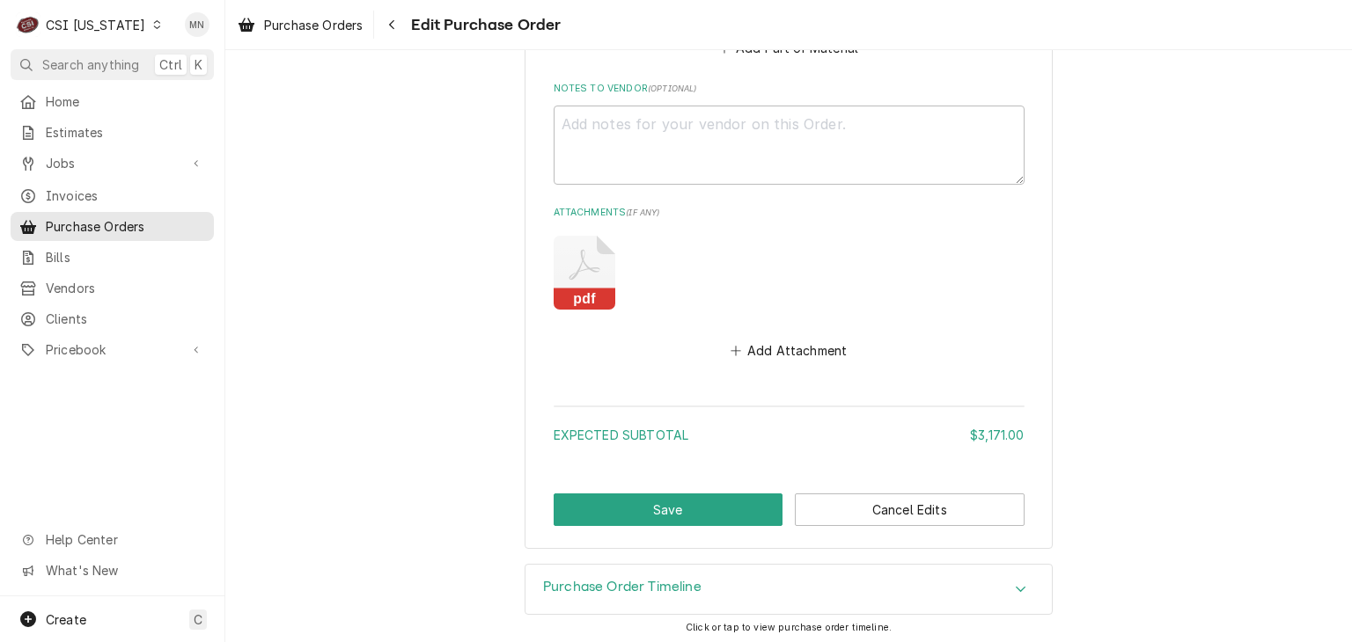
scroll to position [1182, 0]
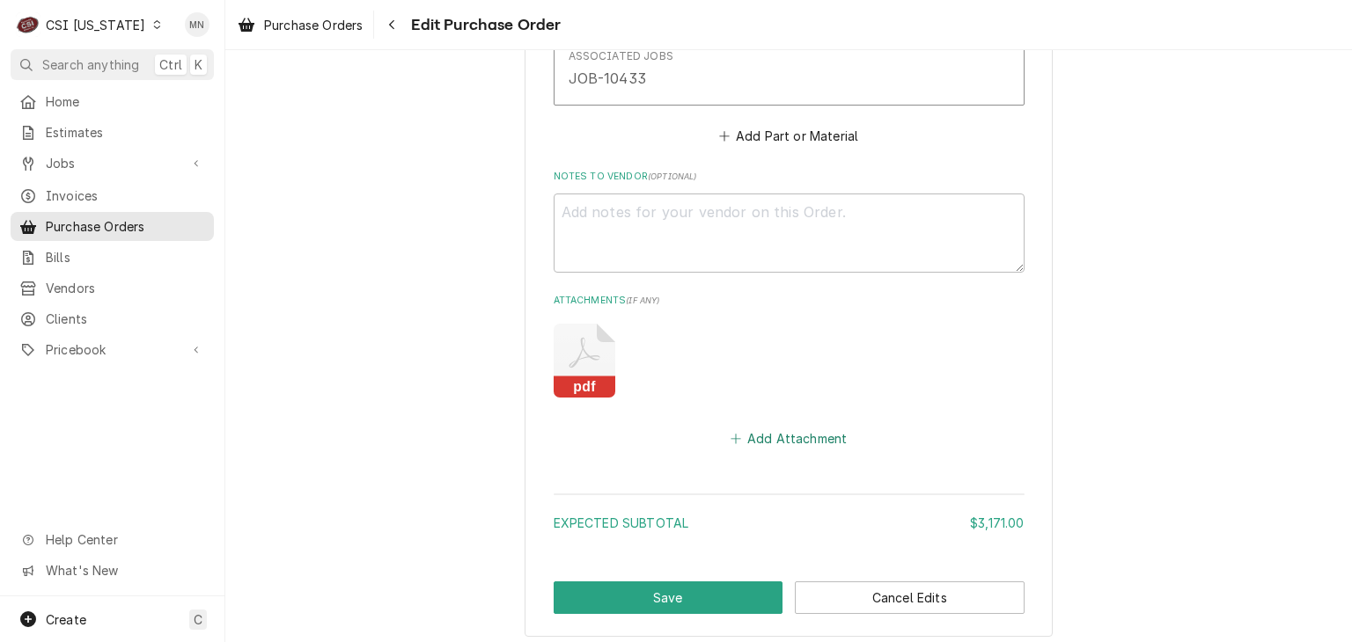
click at [792, 441] on button "Add Attachment" at bounding box center [788, 438] width 123 height 25
type textarea "x"
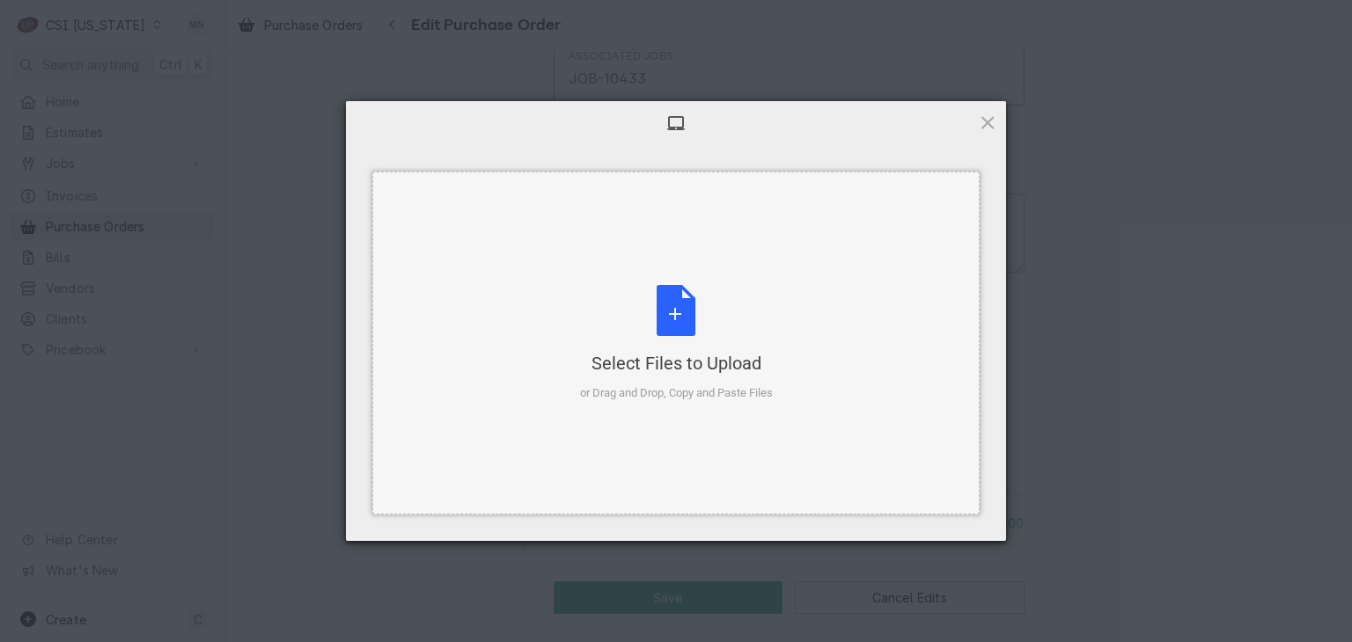
click at [688, 349] on div "Select Files to Upload or Drag and Drop, Copy and Paste Files" at bounding box center [676, 343] width 193 height 117
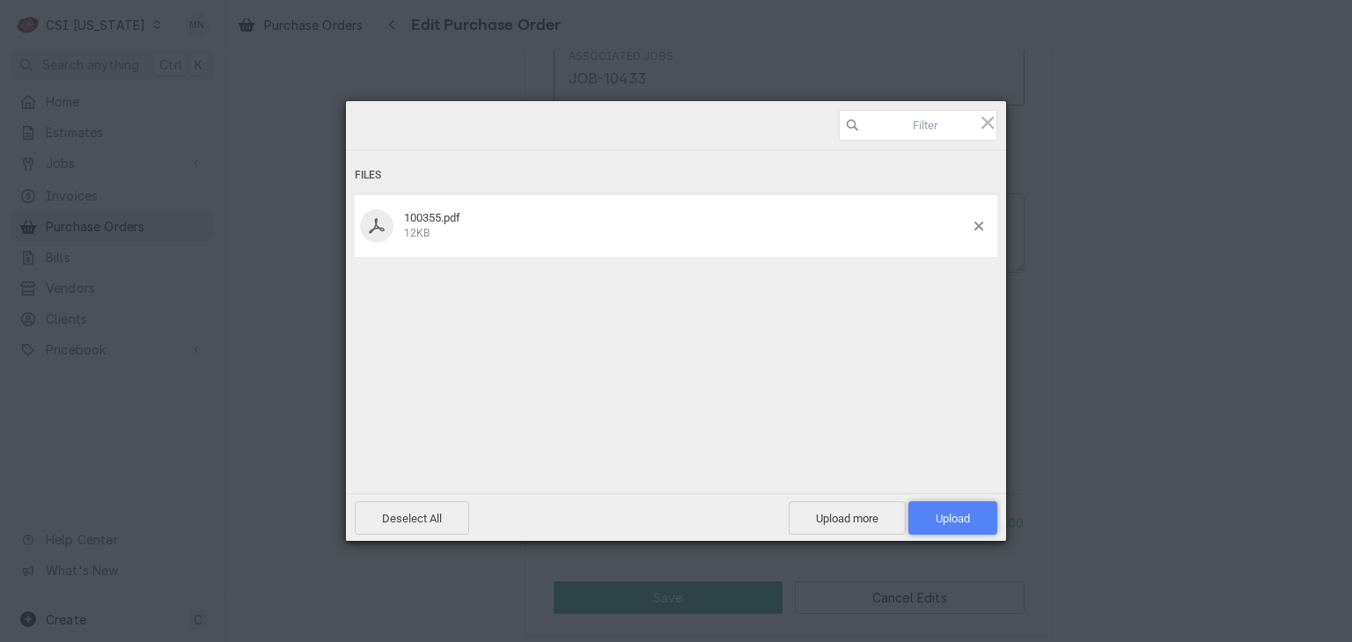
click at [954, 520] on span "Upload 1" at bounding box center [952, 518] width 34 height 13
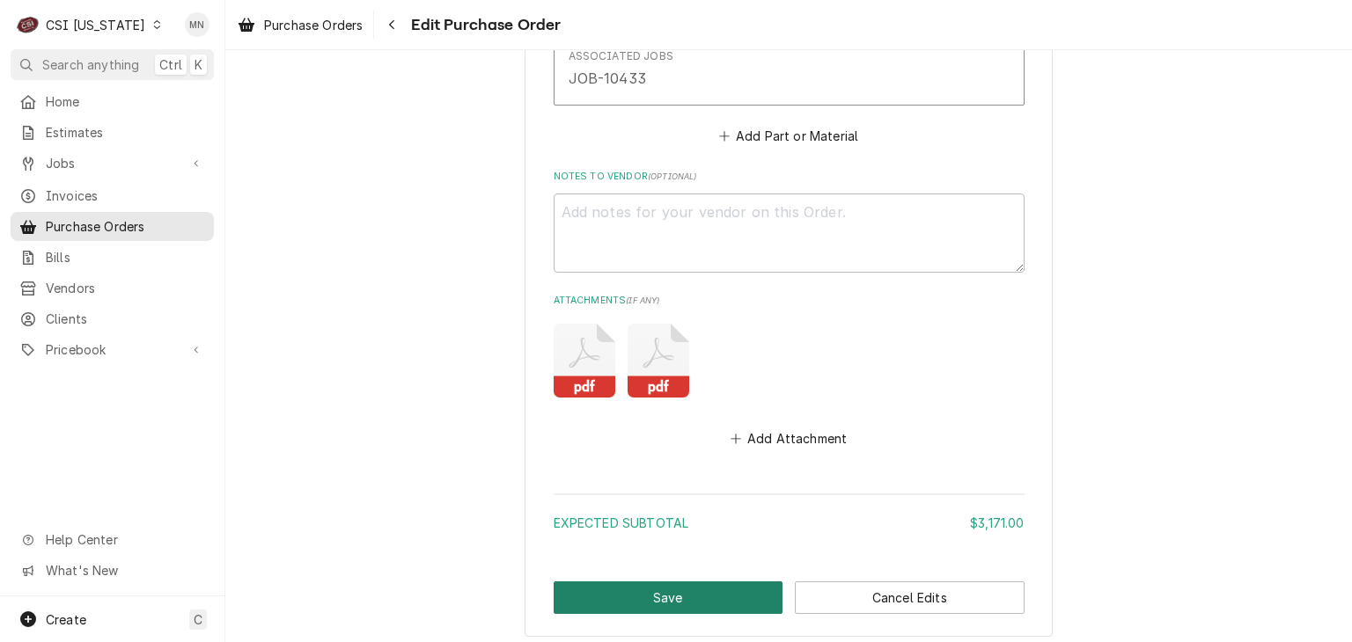
click at [634, 596] on button "Save" at bounding box center [669, 598] width 230 height 33
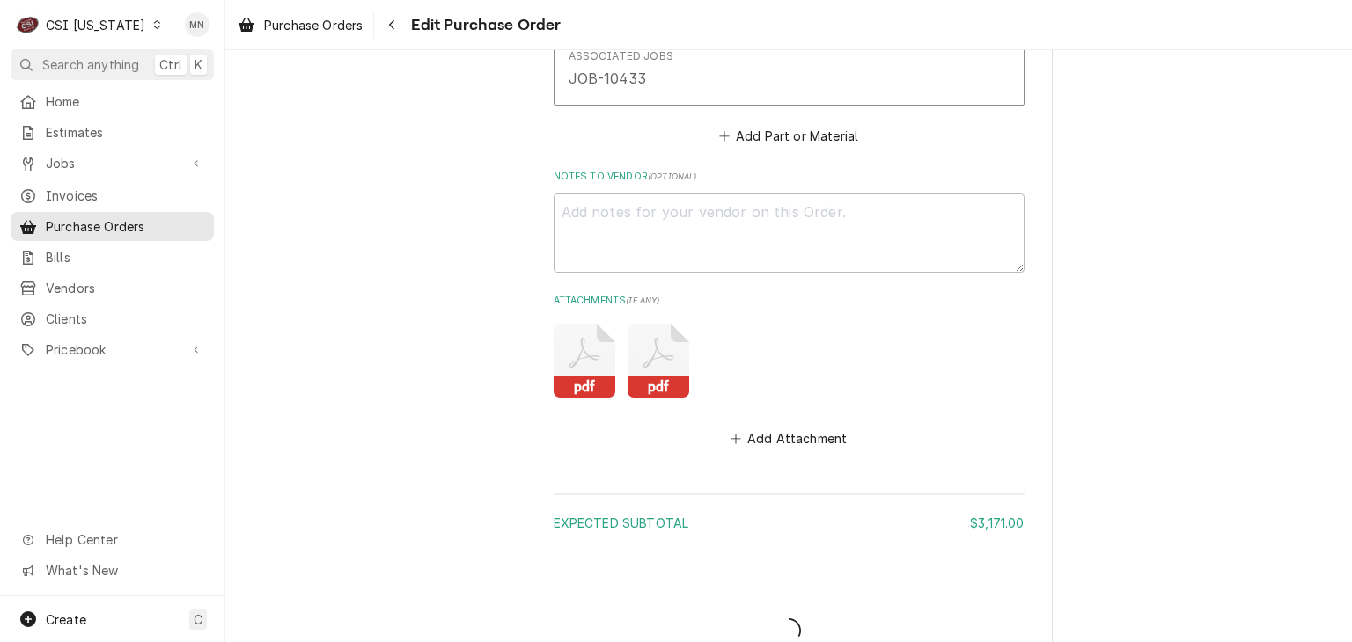
type textarea "x"
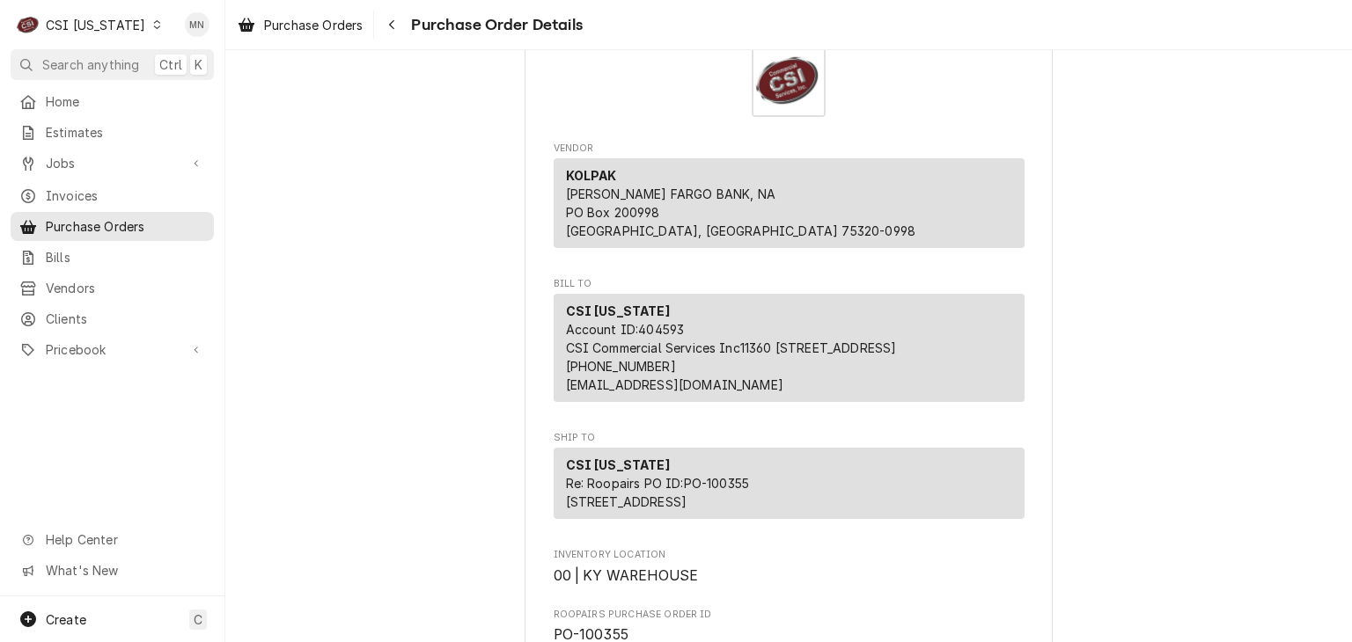
scroll to position [264, 0]
